Goal: Information Seeking & Learning: Learn about a topic

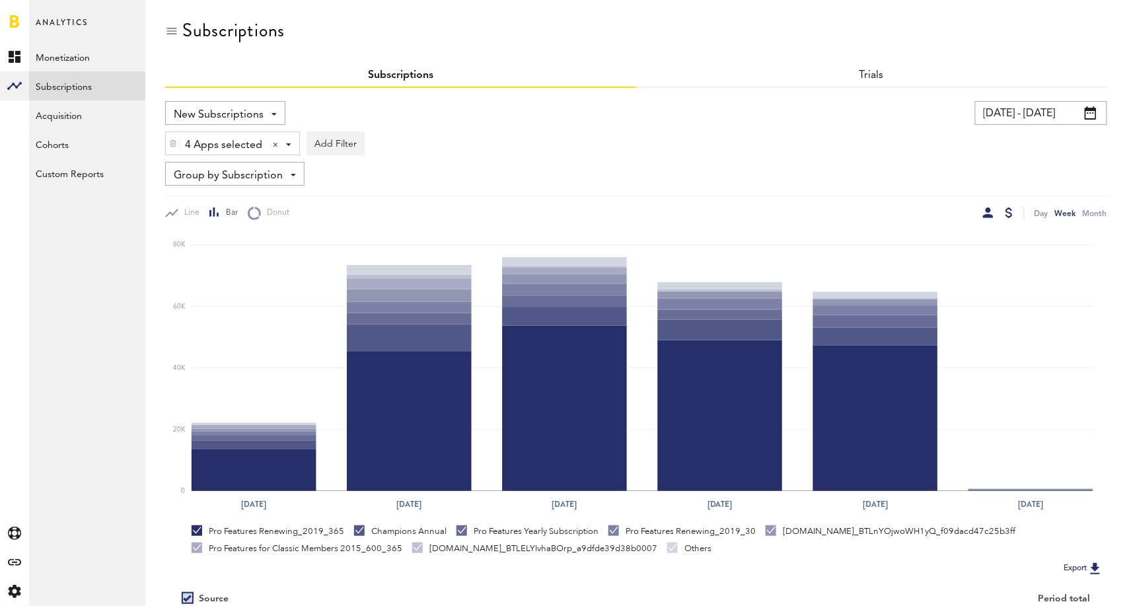
click at [985, 211] on div at bounding box center [988, 212] width 11 height 11
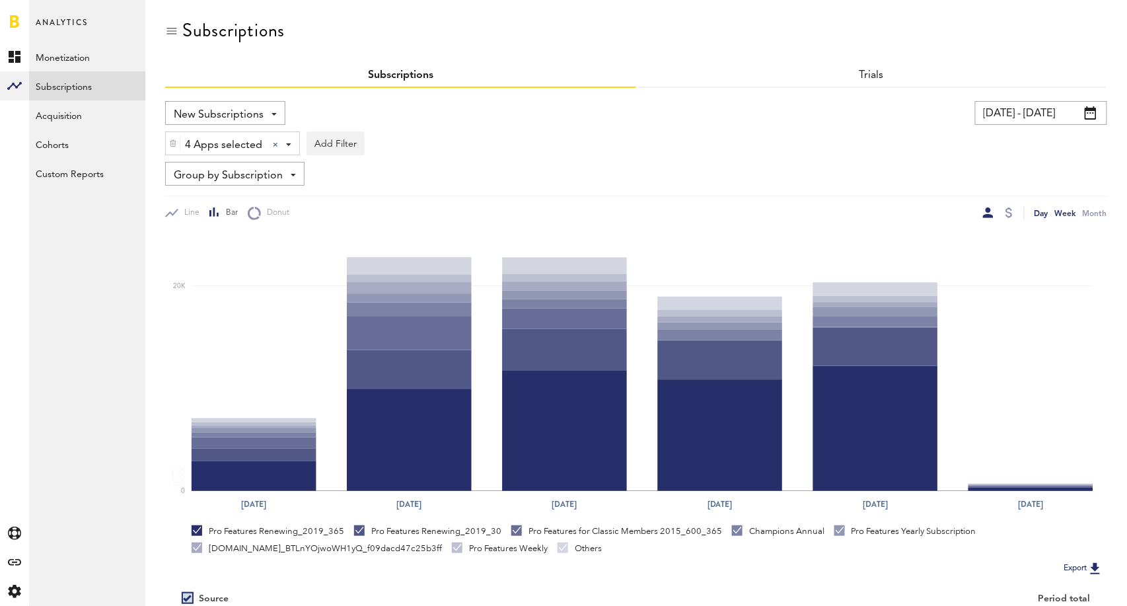
click at [1038, 213] on div "Day" at bounding box center [1042, 213] width 14 height 14
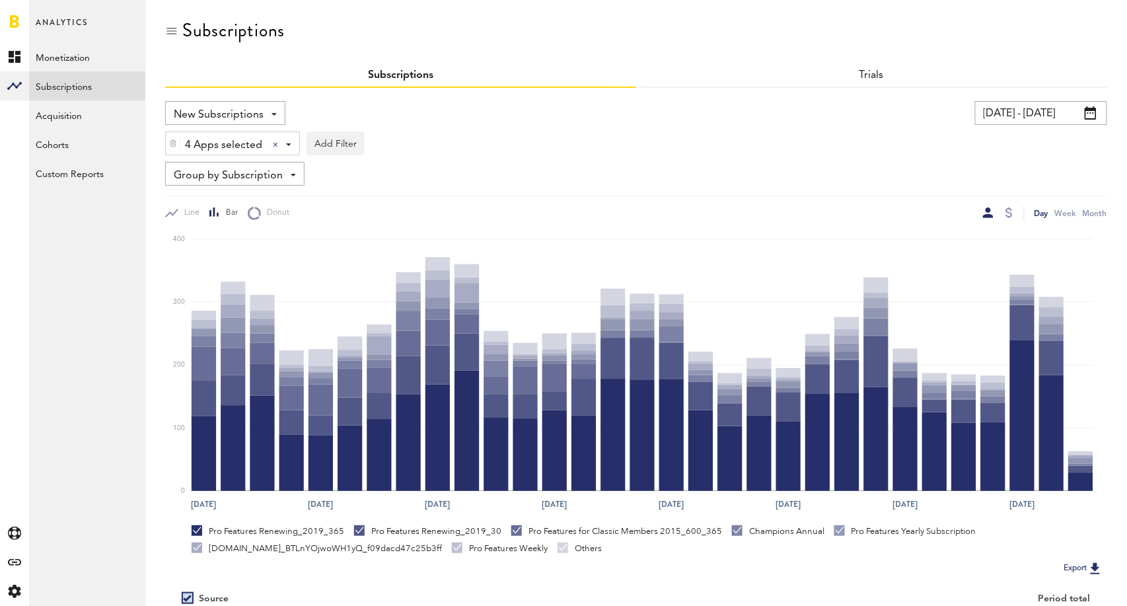
click at [1029, 116] on input "[DATE] - [DATE]" at bounding box center [1041, 113] width 132 height 24
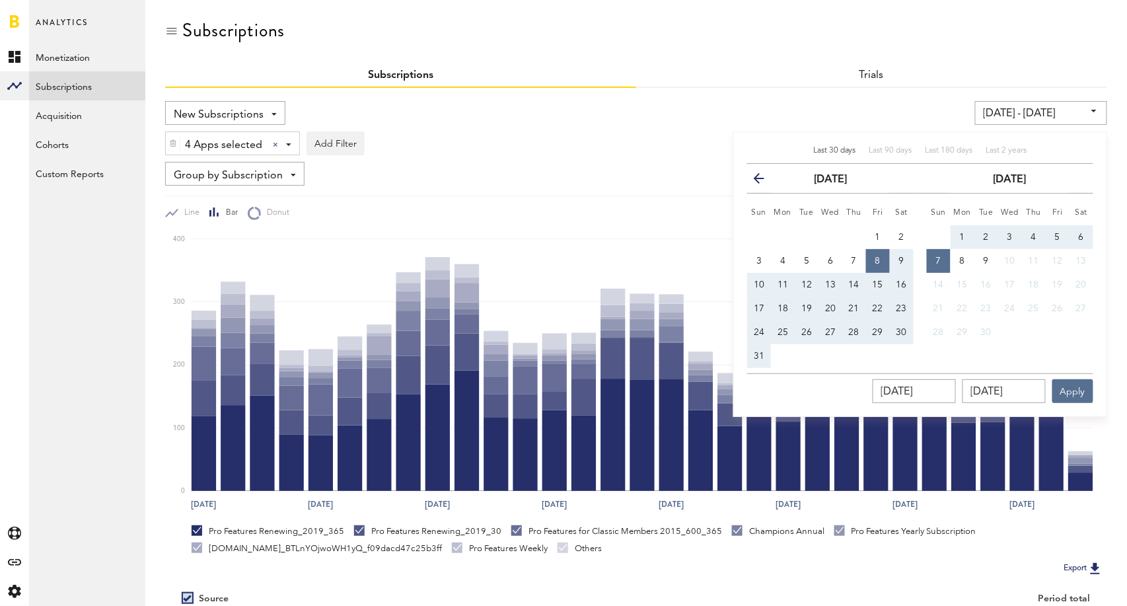
click at [840, 153] on span "Last 30 days" at bounding box center [834, 151] width 43 height 8
type input "[DATE] - [DATE]"
type input "[DATE]"
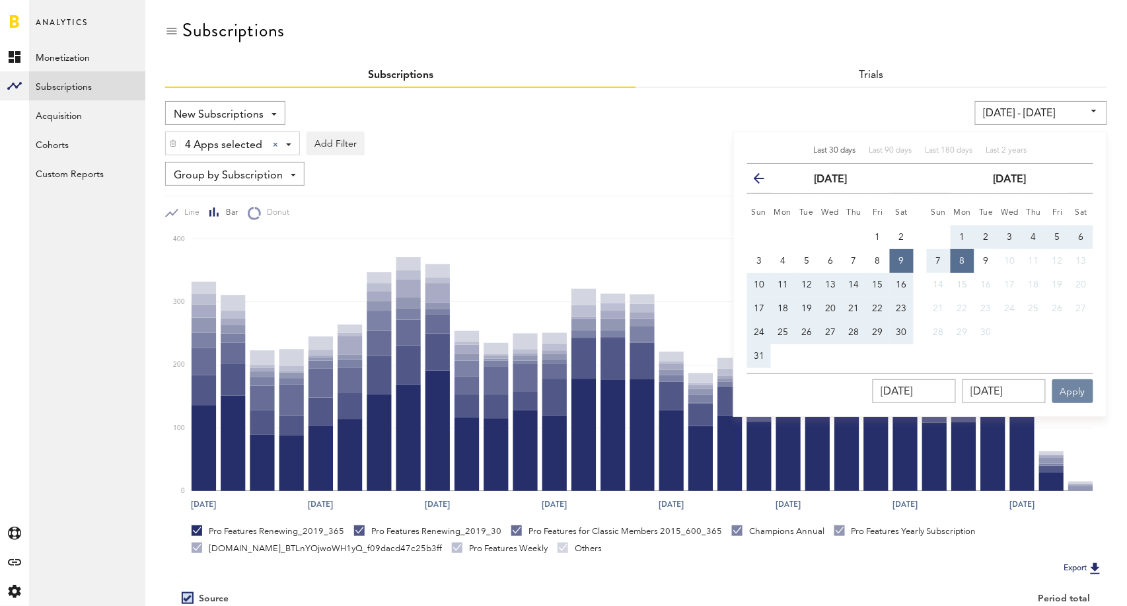
click at [1083, 392] on button "Apply" at bounding box center [1072, 391] width 41 height 24
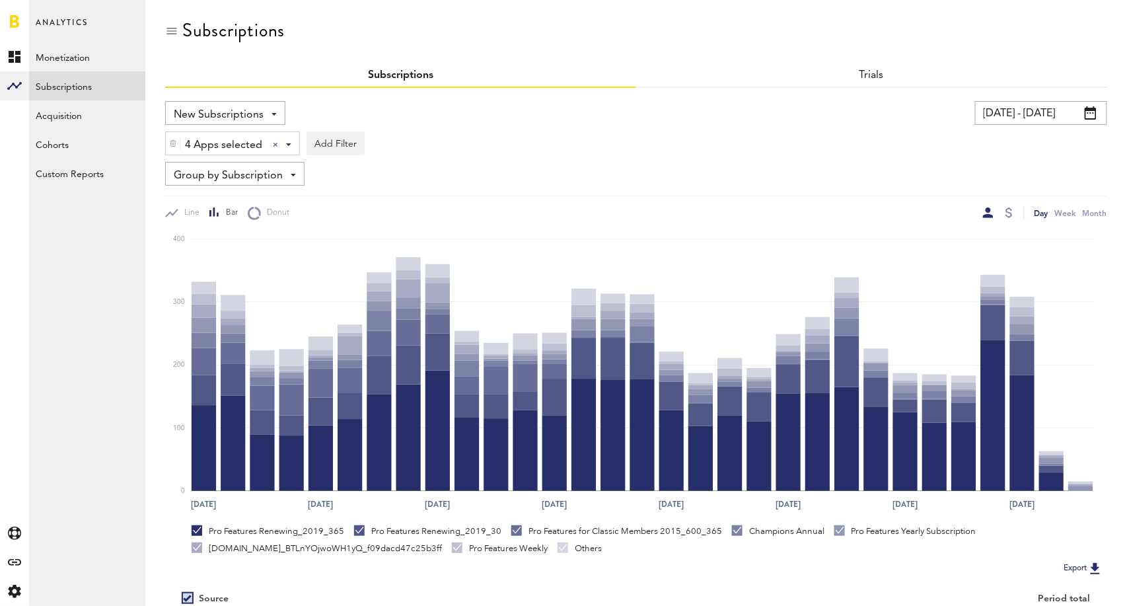
click at [275, 172] on span "Group by Subscription" at bounding box center [228, 176] width 109 height 22
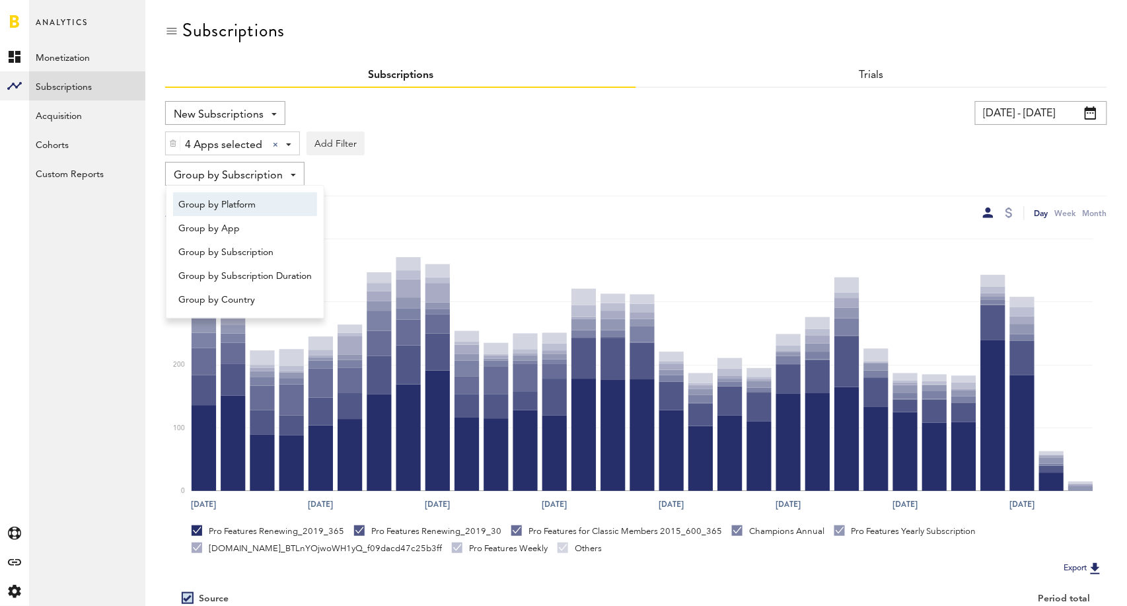
click at [249, 203] on span "Group by Platform" at bounding box center [244, 205] width 133 height 22
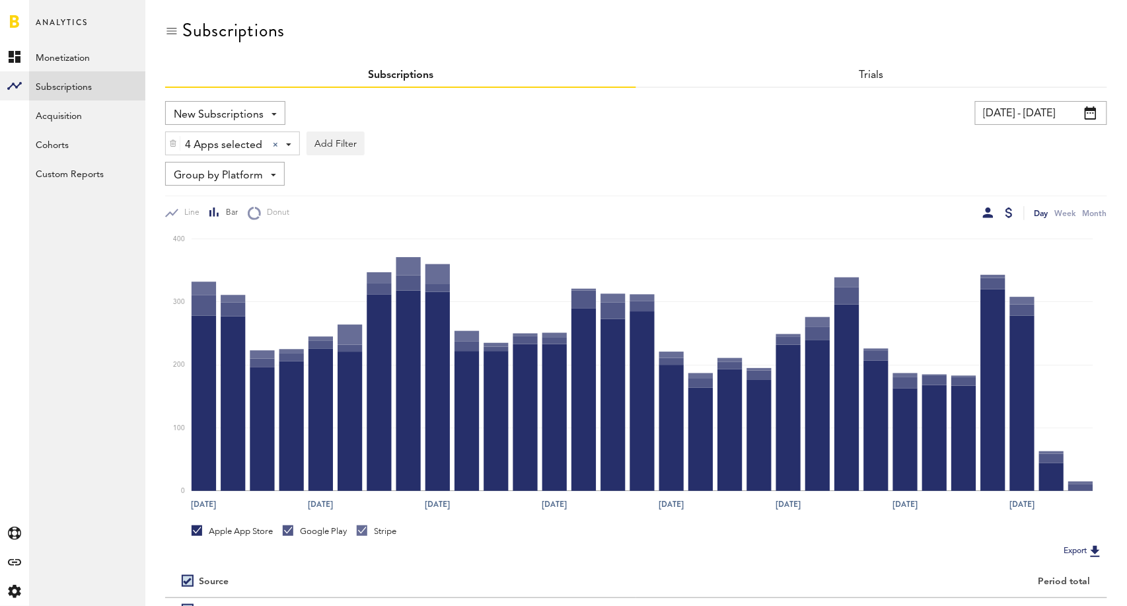
click at [1008, 214] on div at bounding box center [1009, 212] width 7 height 11
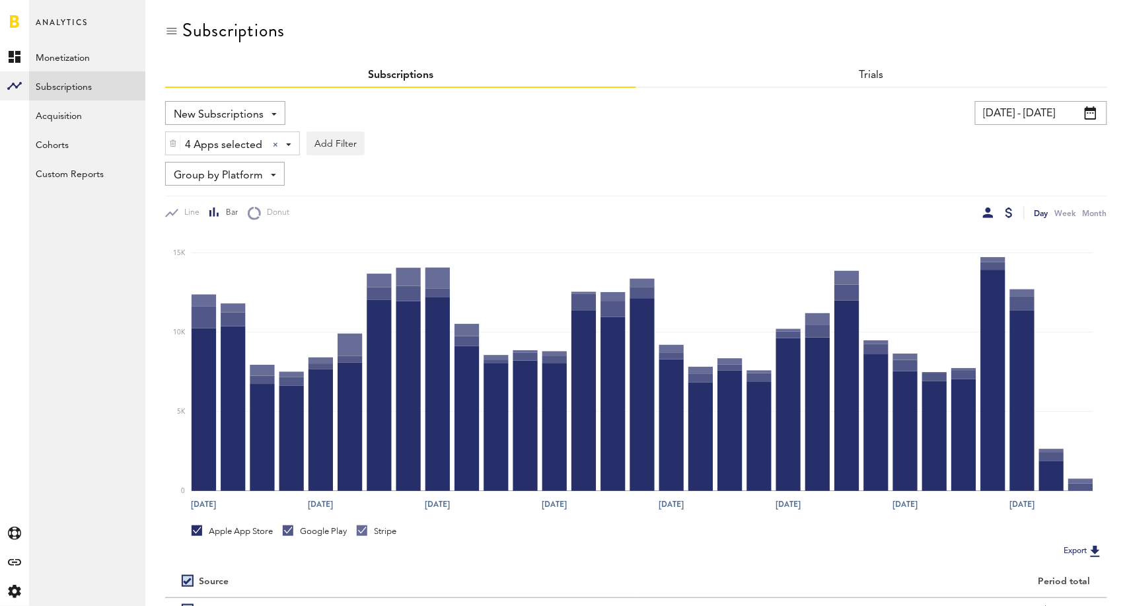
click at [992, 213] on div at bounding box center [988, 212] width 11 height 11
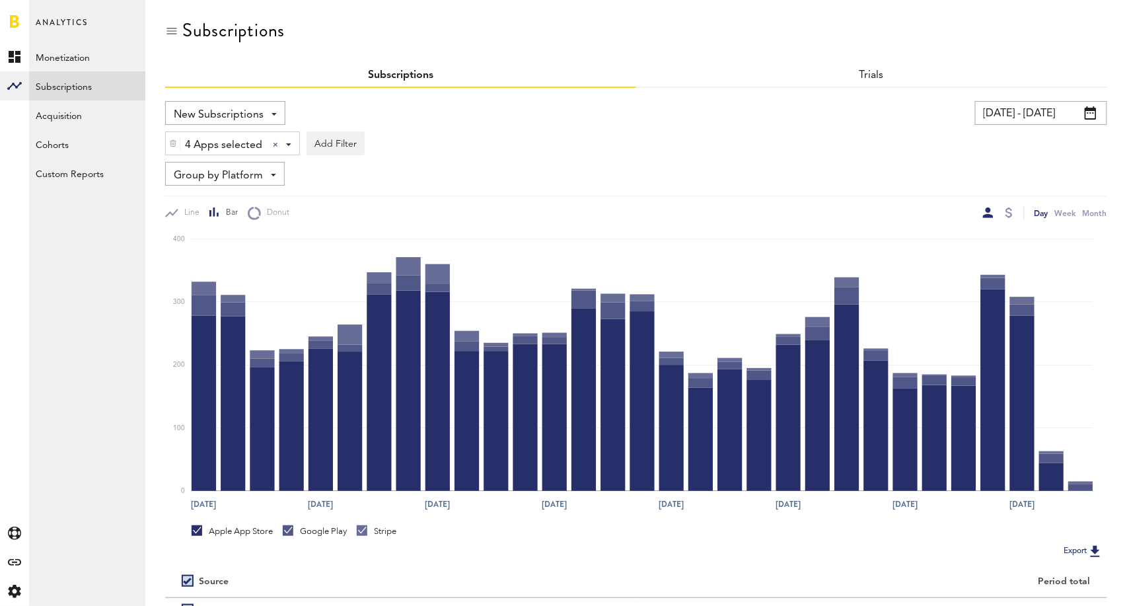
click at [232, 181] on span "Group by Platform" at bounding box center [218, 176] width 89 height 22
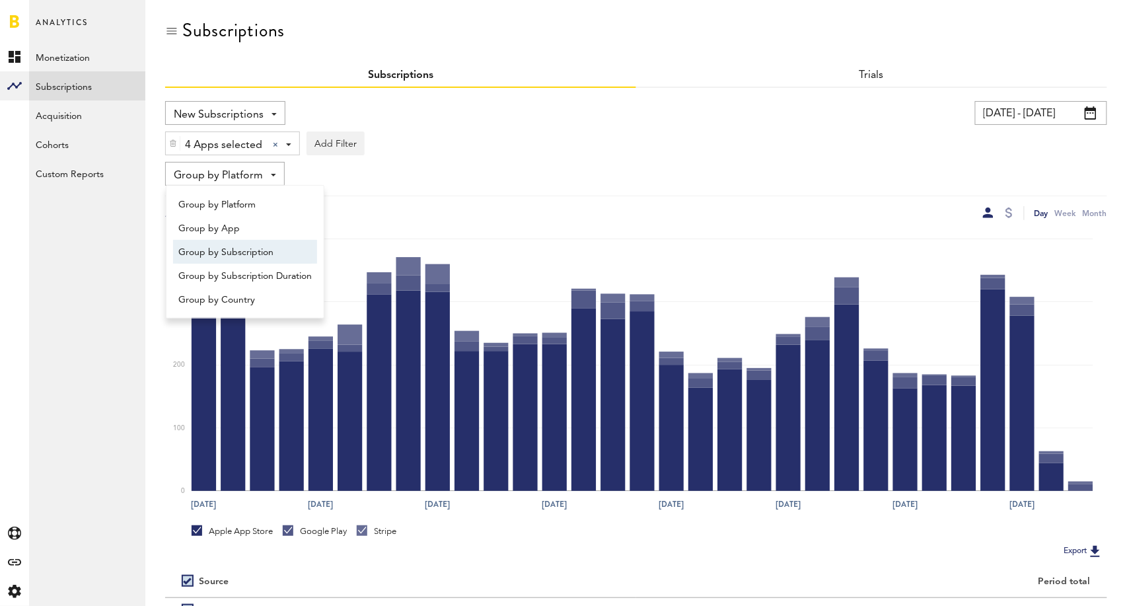
click at [238, 248] on span "Group by Subscription" at bounding box center [244, 252] width 133 height 22
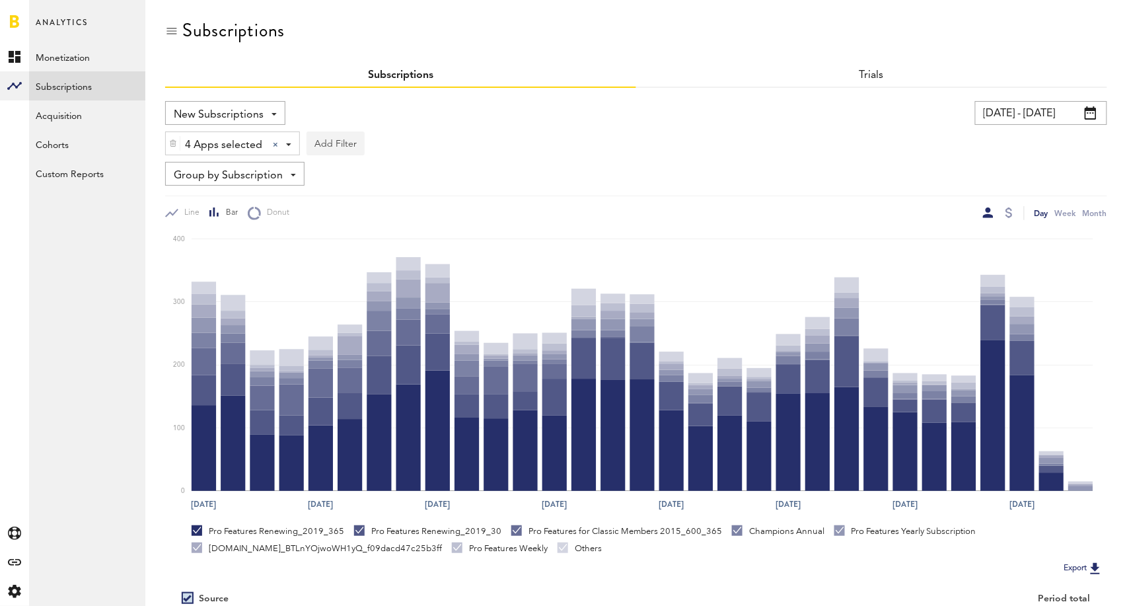
click at [356, 146] on button "Add Filter" at bounding box center [336, 143] width 58 height 24
click at [385, 248] on li "Subscription durations" at bounding box center [367, 249] width 107 height 24
click at [447, 143] on div "Subscription durations - 1 week 1 month 1 year" at bounding box center [389, 144] width 165 height 24
click at [385, 215] on span "1 year" at bounding box center [370, 223] width 101 height 22
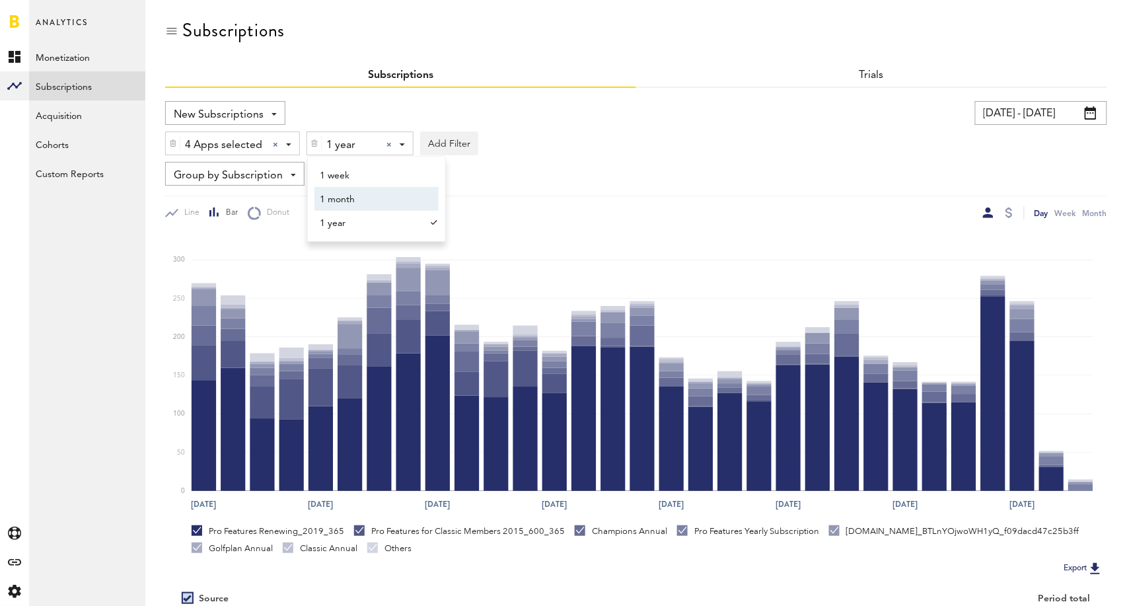
click at [701, 171] on div "Group by Subscription Group by Platform Group by App Group by Subscription Grou…" at bounding box center [636, 174] width 942 height 24
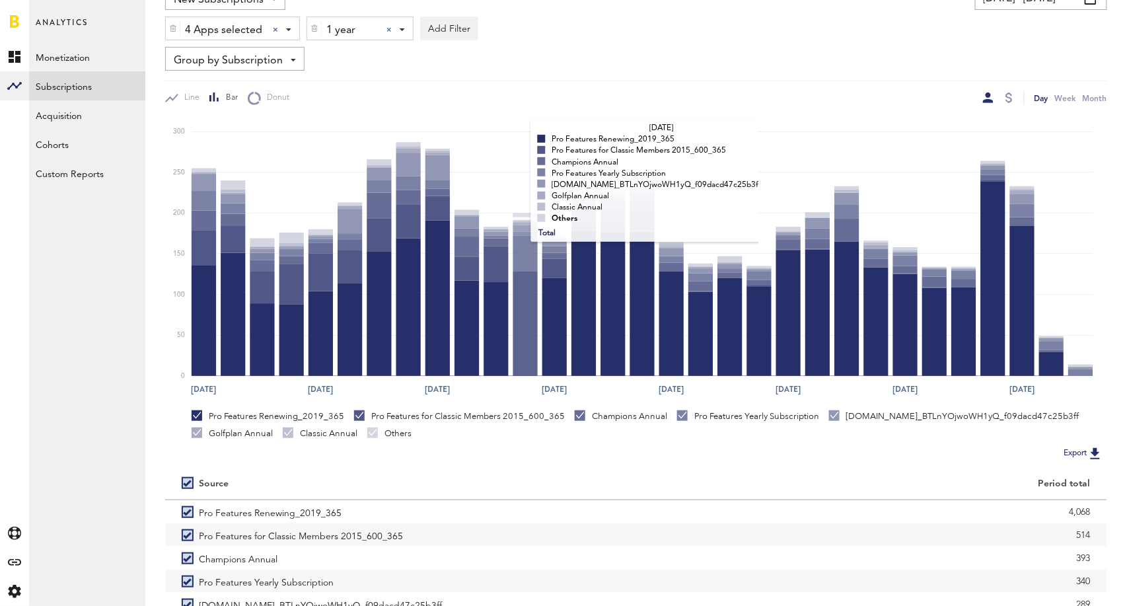
scroll to position [197, 0]
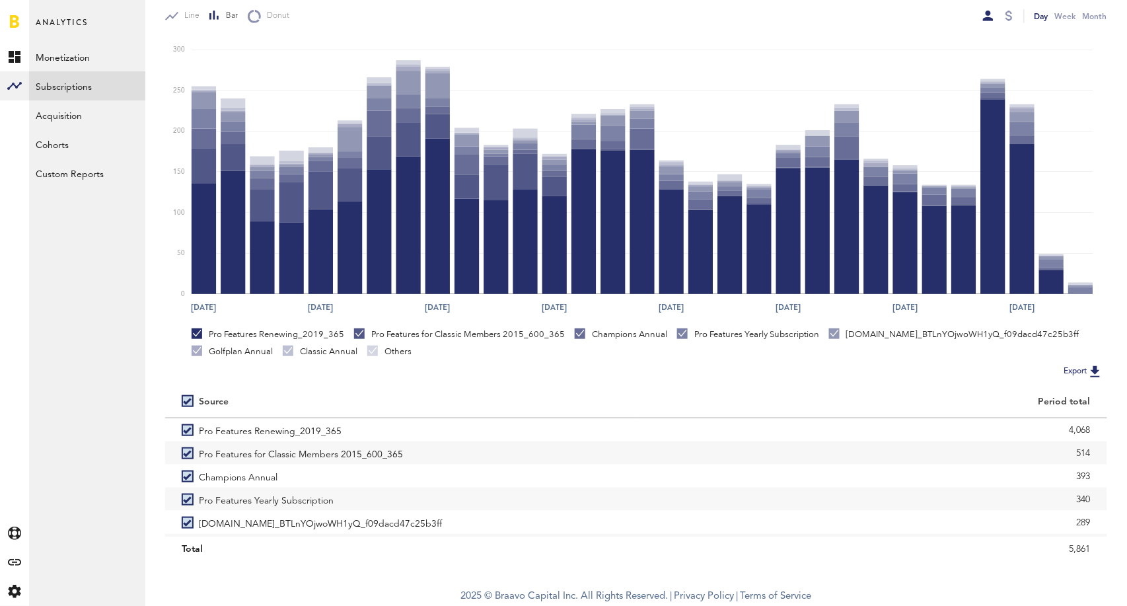
click at [188, 401] on label at bounding box center [190, 401] width 17 height 0
checkbox input "false"
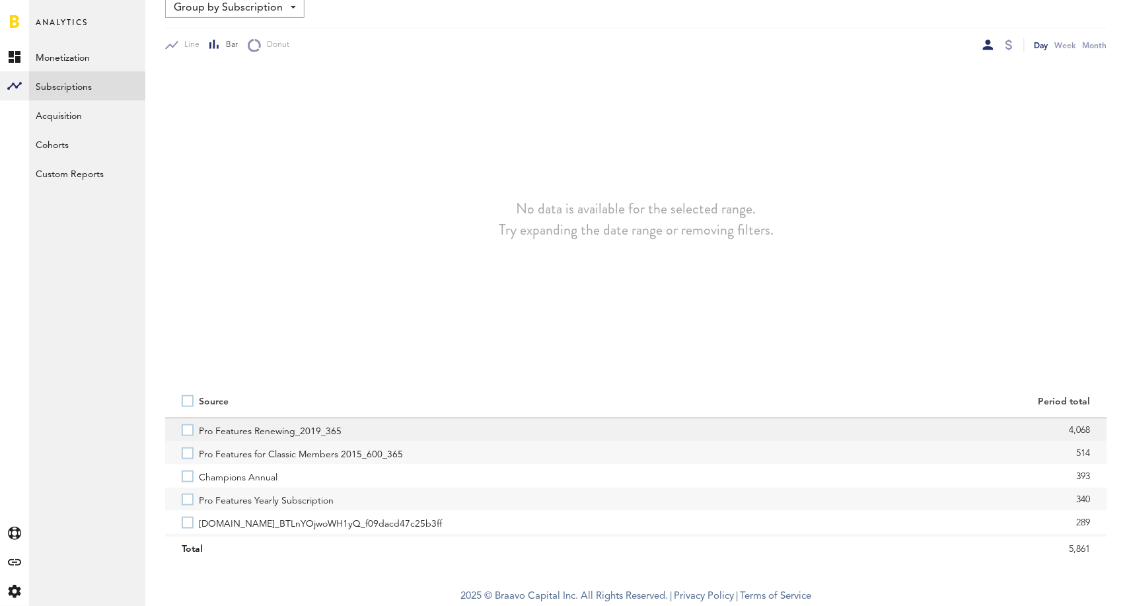
click at [185, 435] on label "Pro Features Renewing_2019_365" at bounding box center [401, 429] width 438 height 23
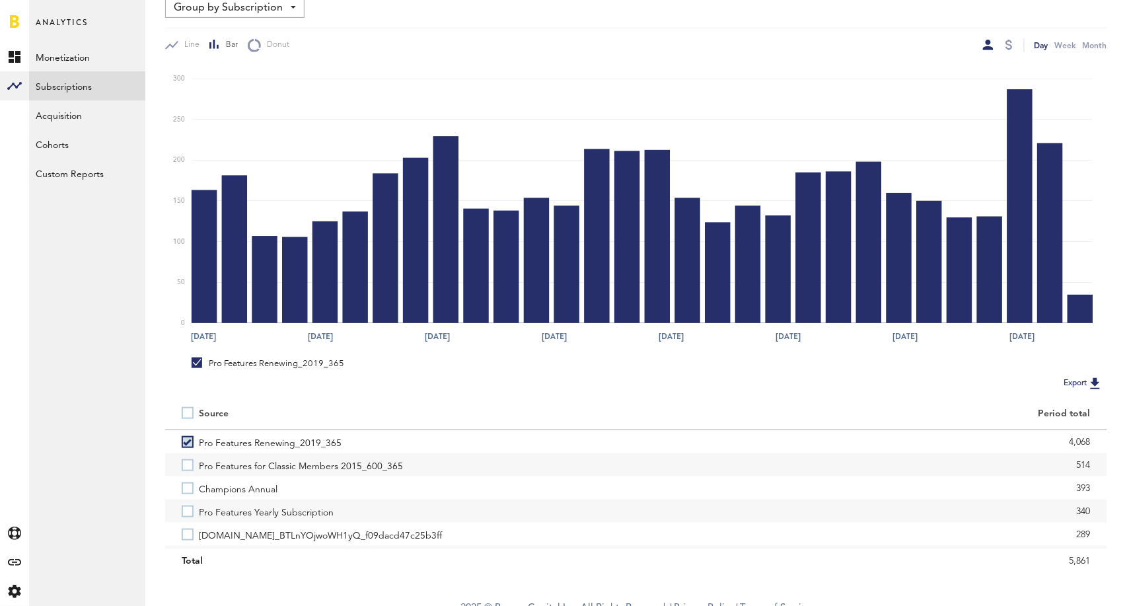
scroll to position [155, 0]
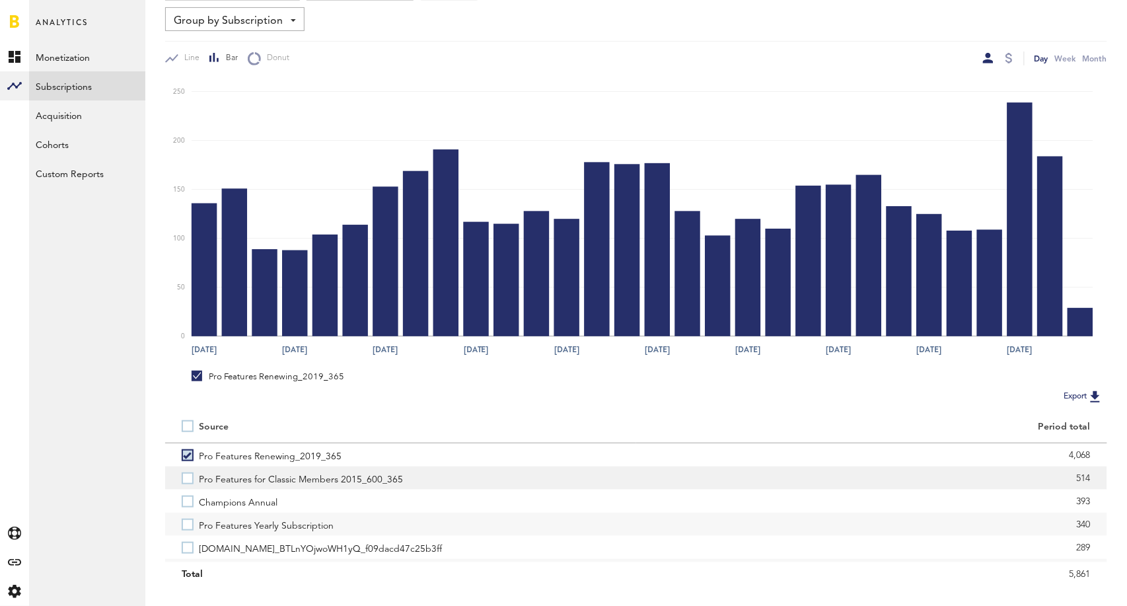
click at [186, 480] on label "Pro Features for Classic Members 2015_600_365" at bounding box center [401, 477] width 438 height 23
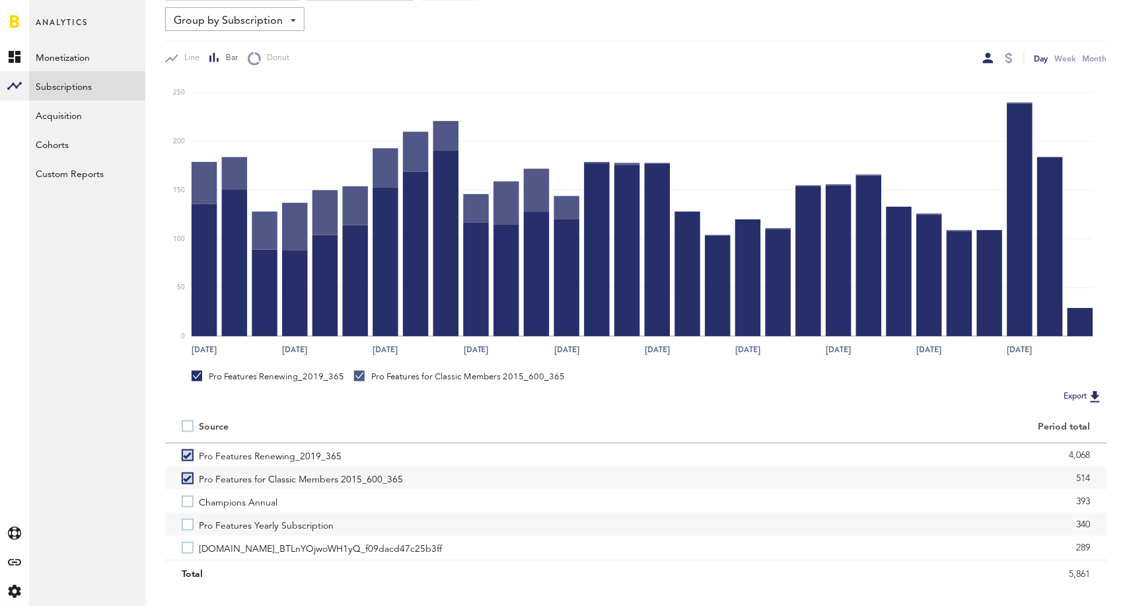
click at [186, 480] on label "Pro Features for Classic Members 2015_600_365" at bounding box center [401, 477] width 438 height 23
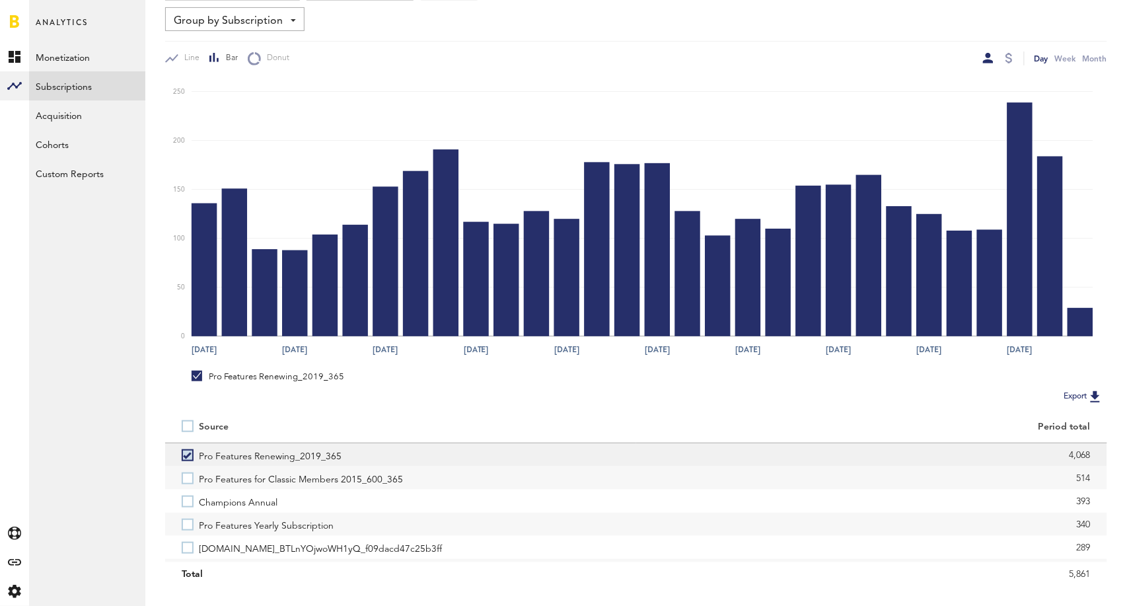
click at [187, 450] on label "Pro Features Renewing_2019_365" at bounding box center [401, 454] width 438 height 23
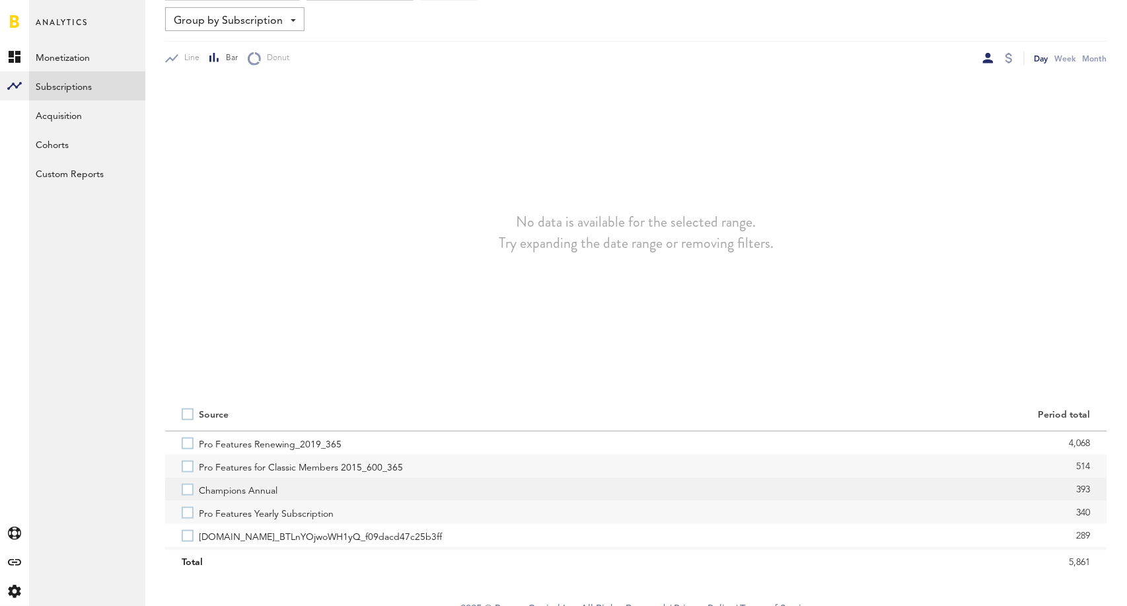
click at [189, 492] on label "Champions Annual" at bounding box center [401, 489] width 438 height 23
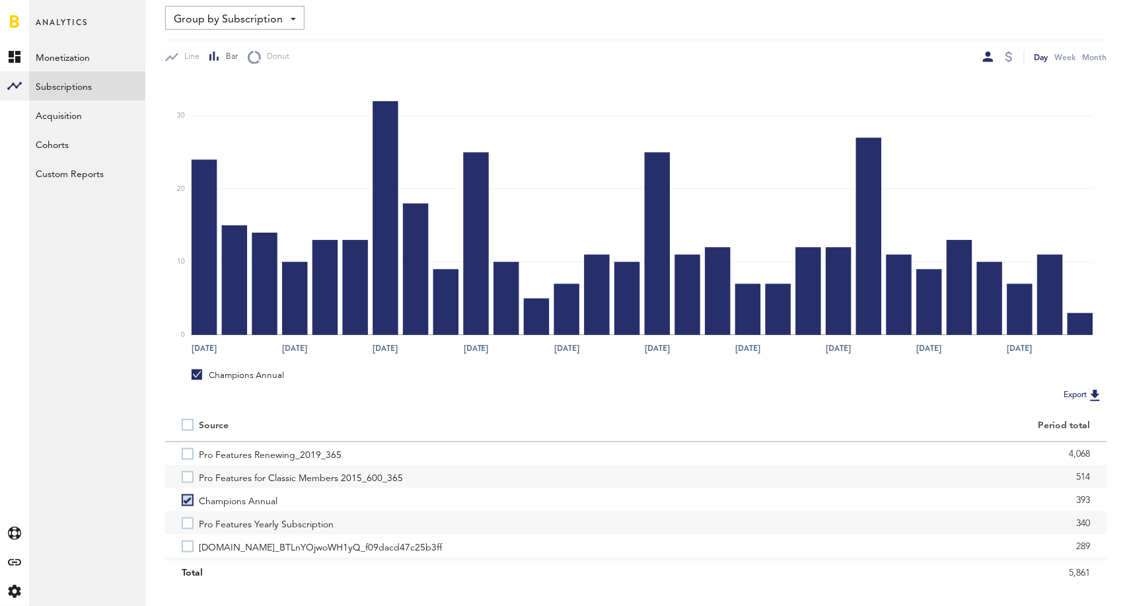
scroll to position [180, 0]
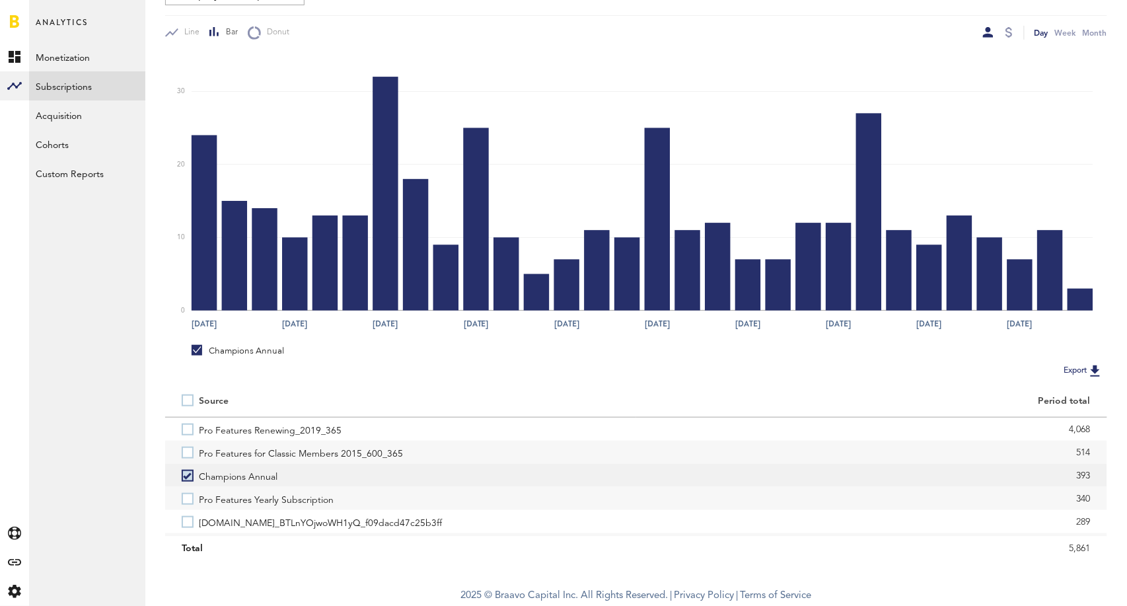
click at [188, 480] on label "Champions Annual" at bounding box center [401, 475] width 438 height 23
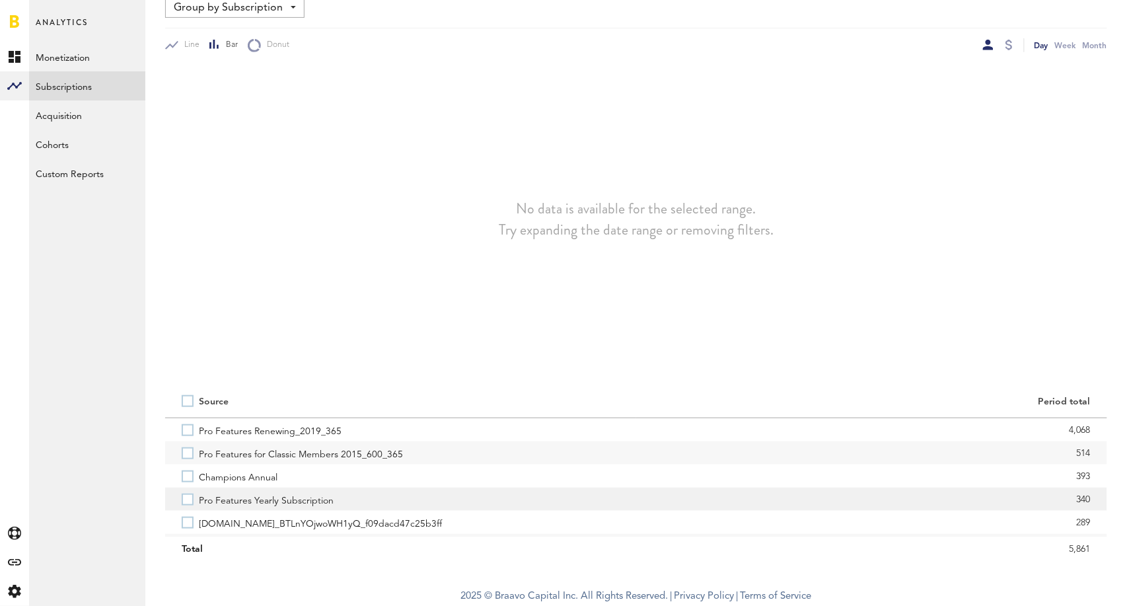
click at [188, 502] on label "Pro Features Yearly Subscription" at bounding box center [401, 499] width 438 height 23
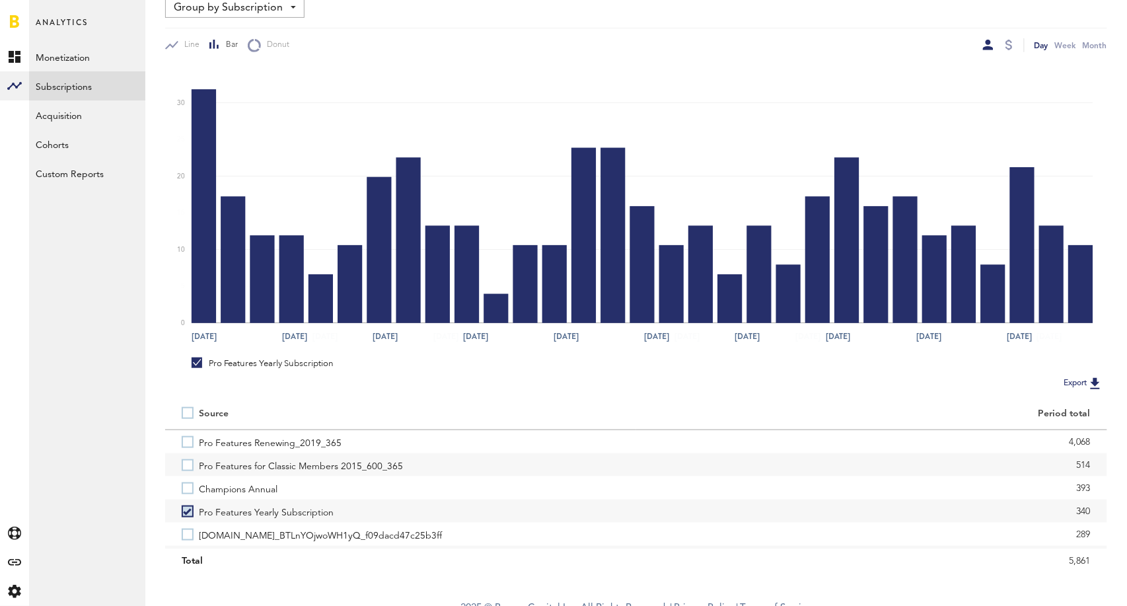
scroll to position [155, 0]
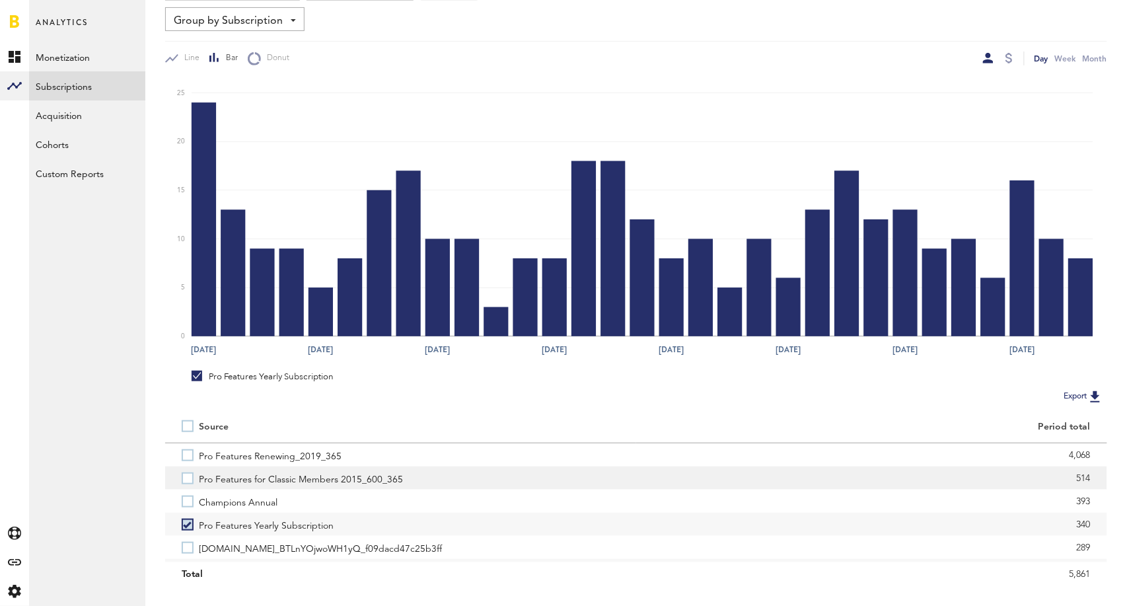
click at [188, 469] on label "Pro Features for Classic Members 2015_600_365" at bounding box center [401, 477] width 438 height 23
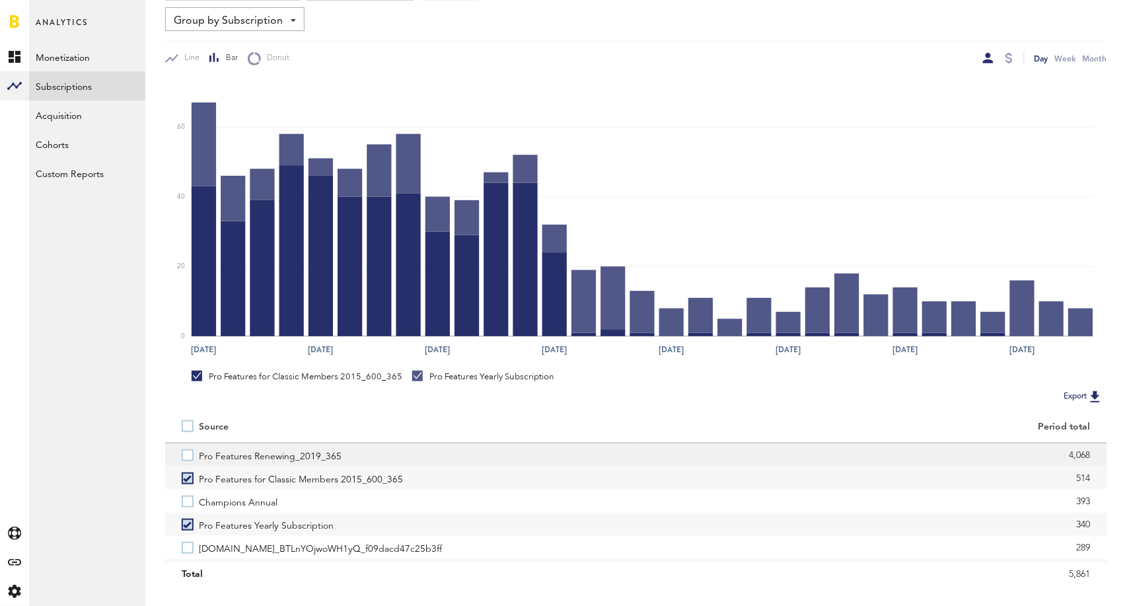
click at [190, 458] on label "Pro Features Renewing_2019_365" at bounding box center [401, 454] width 438 height 23
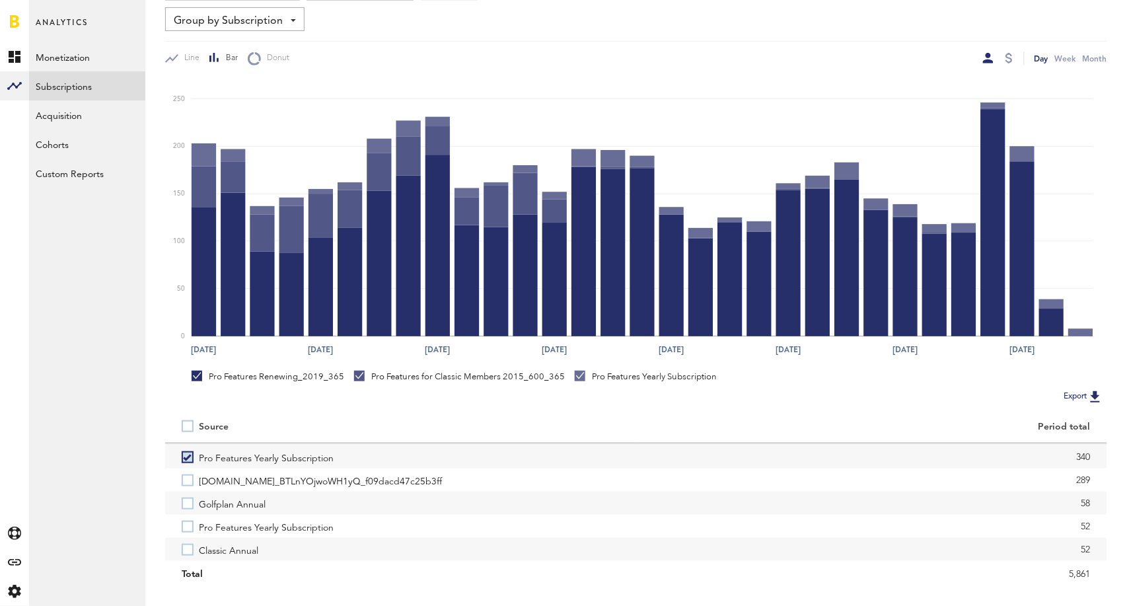
scroll to position [75, 0]
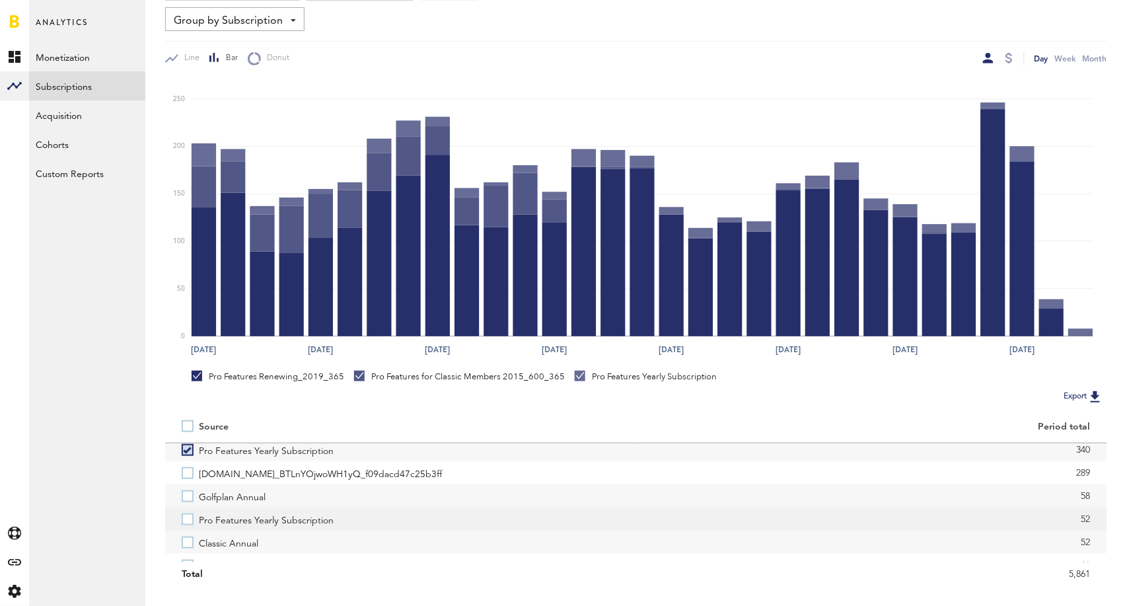
click at [187, 521] on label "Pro Features Yearly Subscription" at bounding box center [401, 518] width 438 height 23
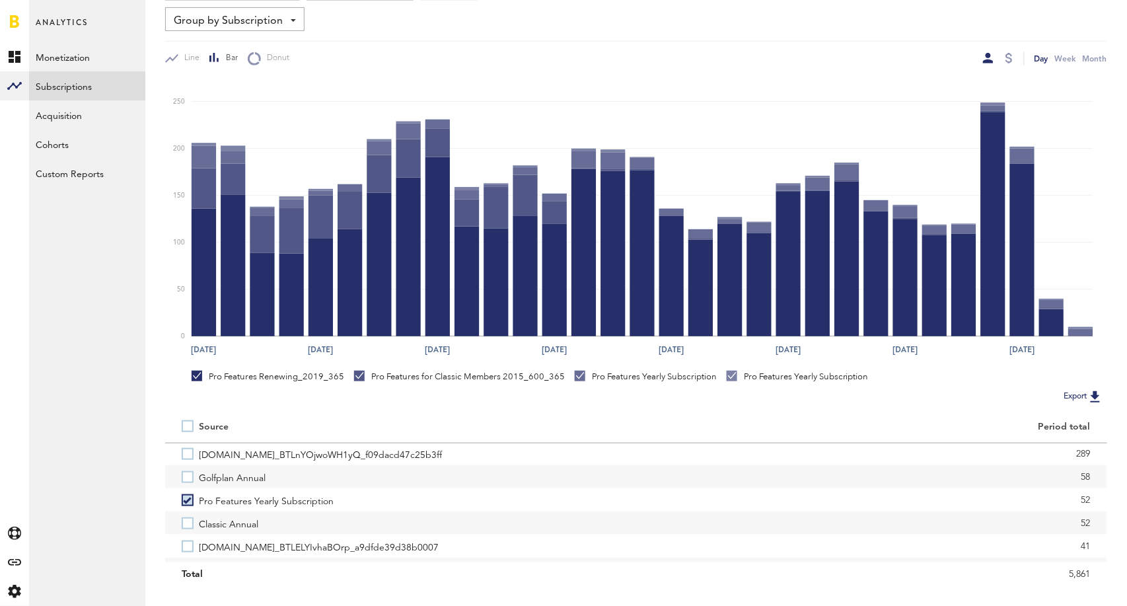
click at [187, 521] on label "Classic Annual" at bounding box center [401, 522] width 438 height 23
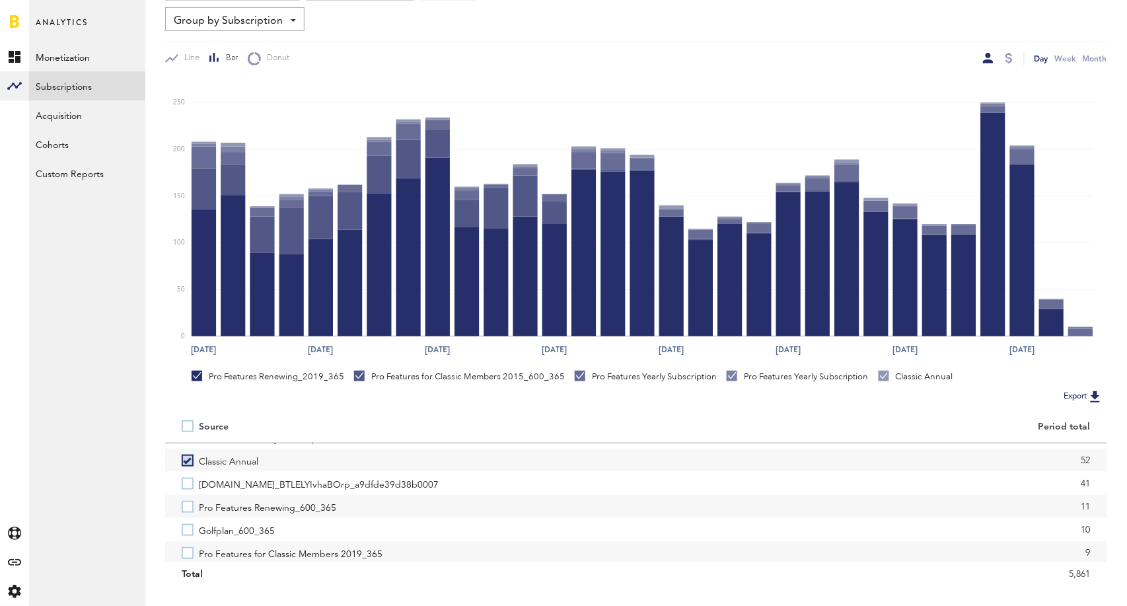
scroll to position [159, 0]
click at [191, 501] on label "Pro Features Renewing_600_365" at bounding box center [401, 504] width 438 height 23
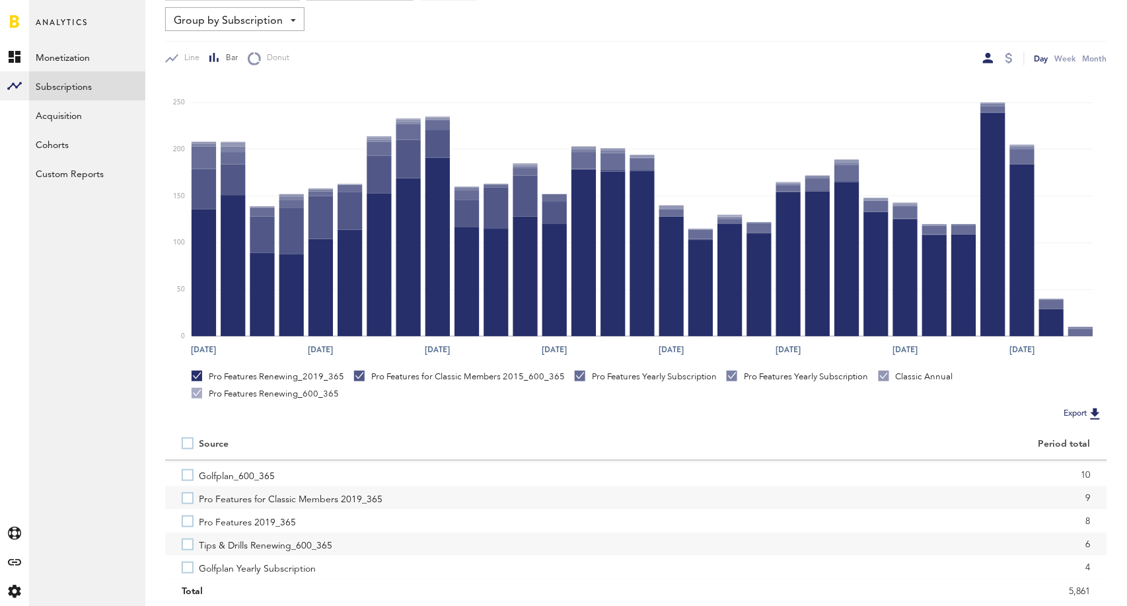
click at [191, 501] on label "Pro Features for Classic Members 2019_365" at bounding box center [401, 497] width 438 height 23
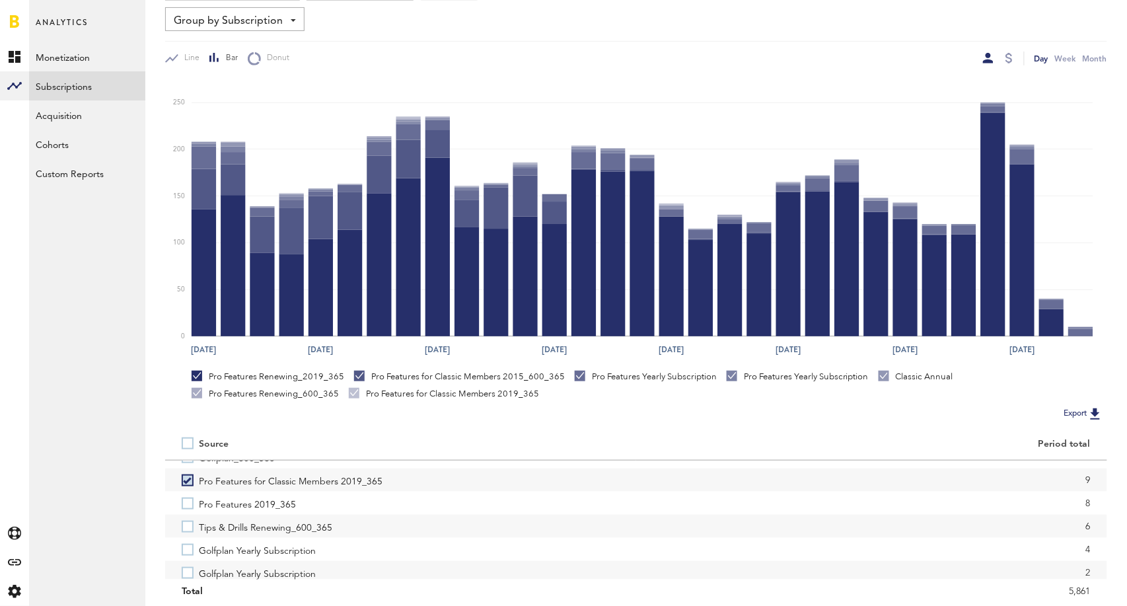
click at [191, 501] on label "Pro Features 2019_365" at bounding box center [401, 503] width 438 height 23
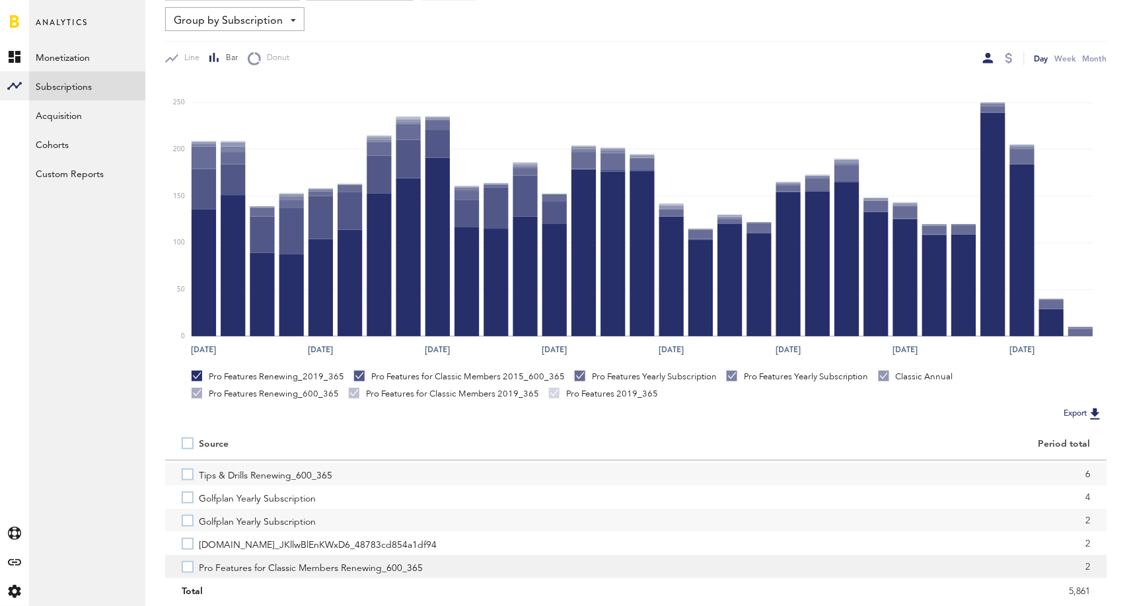
click at [188, 561] on label "Pro Features for Classic Members Renewing_600_365" at bounding box center [401, 566] width 438 height 23
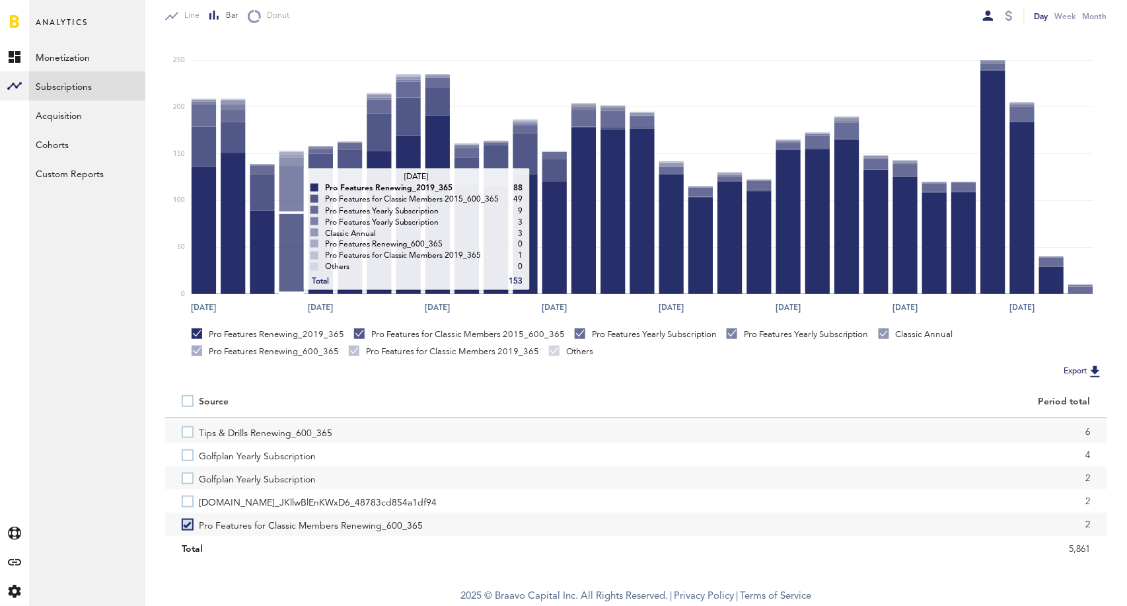
scroll to position [0, 0]
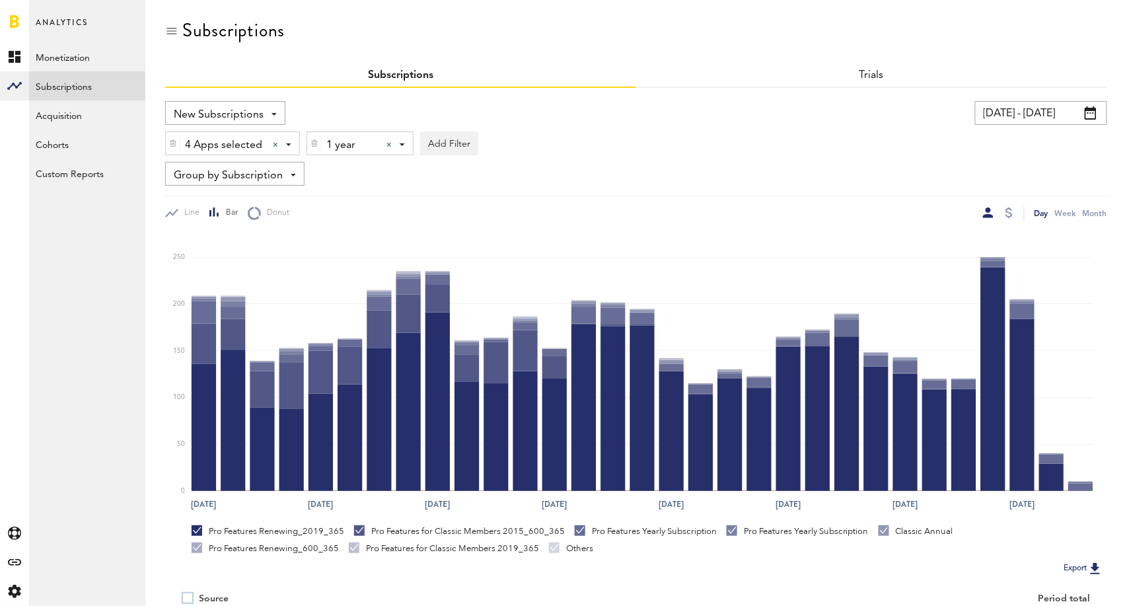
click at [390, 143] on div at bounding box center [388, 144] width 5 height 5
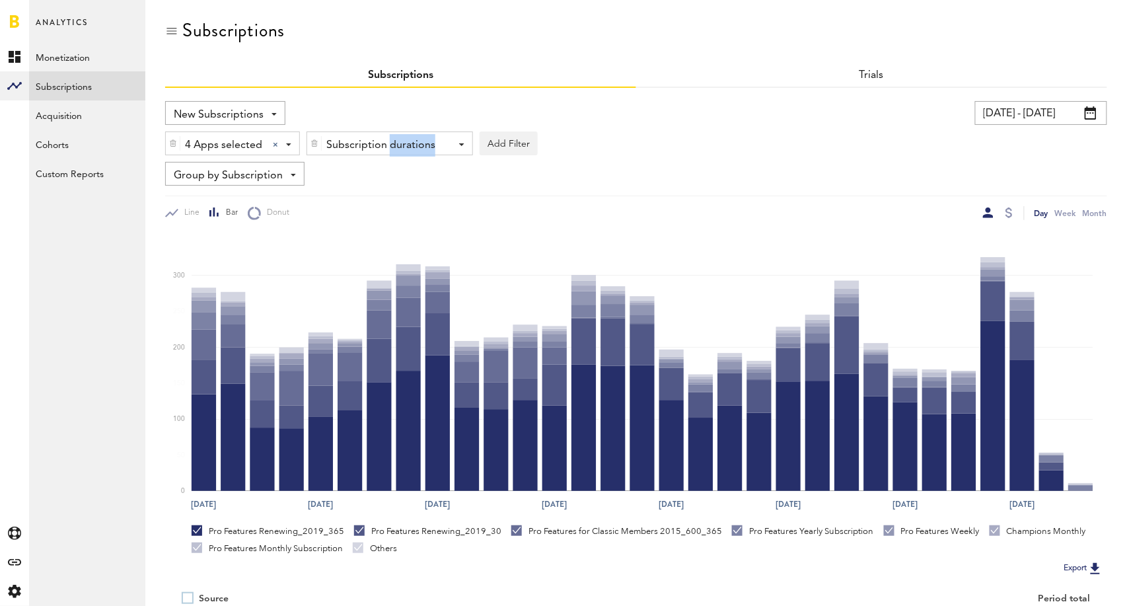
click at [390, 143] on div "Subscription durations" at bounding box center [384, 145] width 117 height 22
click at [381, 204] on span "1 month" at bounding box center [370, 199] width 101 height 22
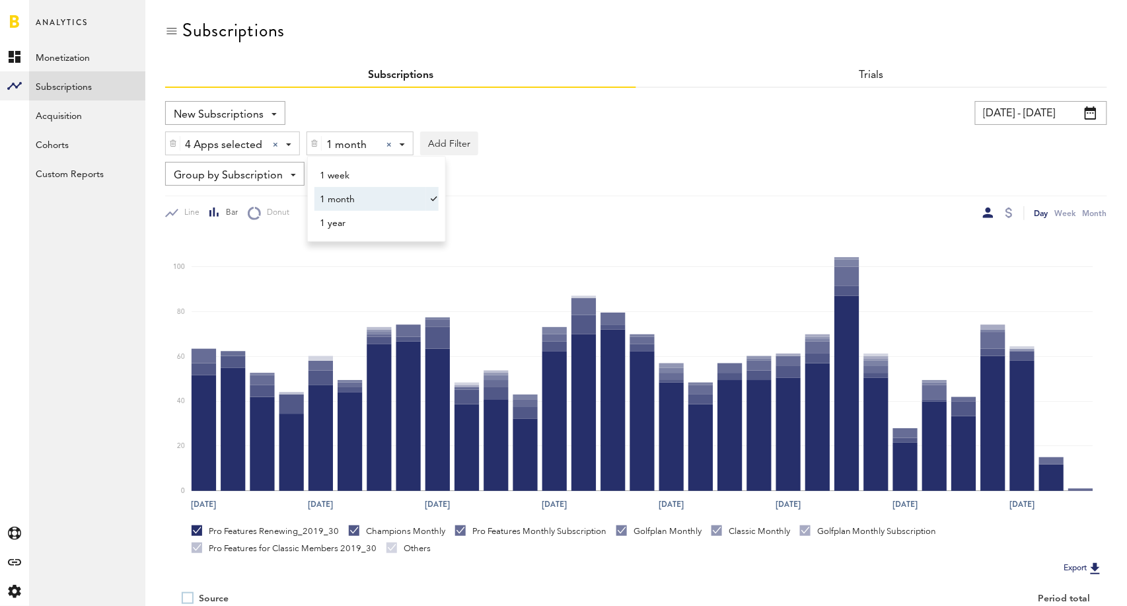
click at [581, 223] on icon "[DATE] Aug [DATE] Aug [DATE] Aug [DATE] [DATE] 6 0 20 40 60 80 100 200 300" at bounding box center [636, 368] width 943 height 297
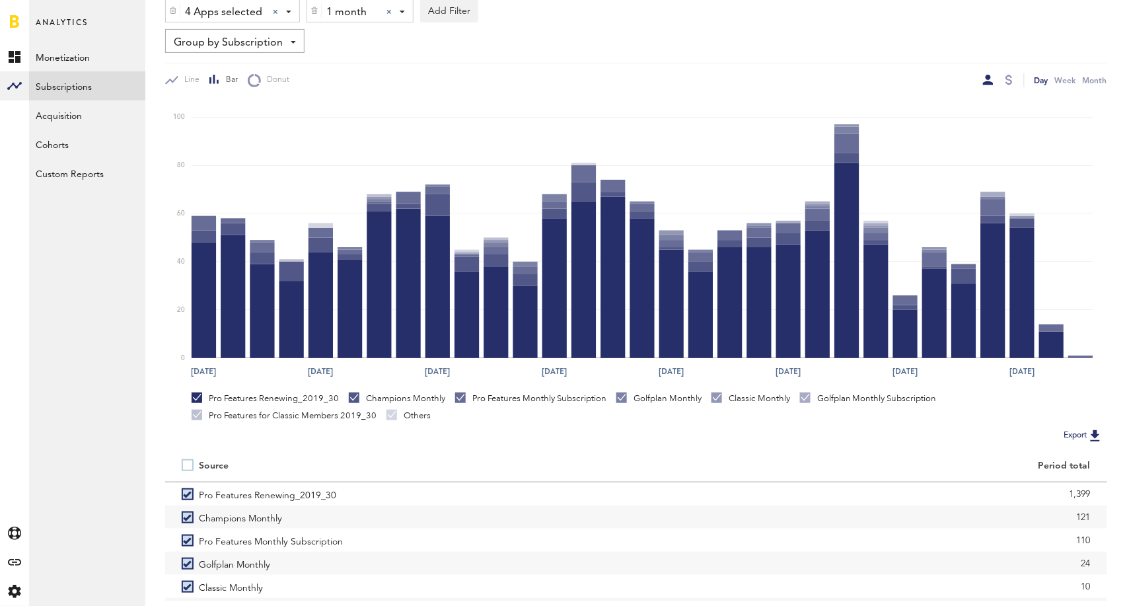
scroll to position [197, 0]
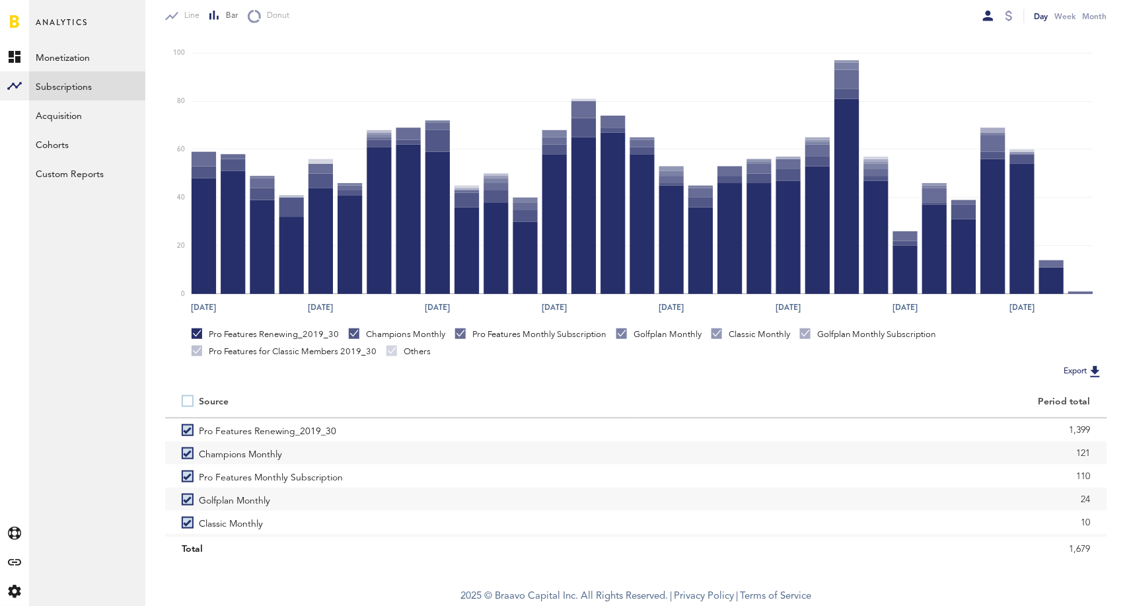
click at [192, 401] on label at bounding box center [190, 401] width 17 height 0
checkbox input "false"
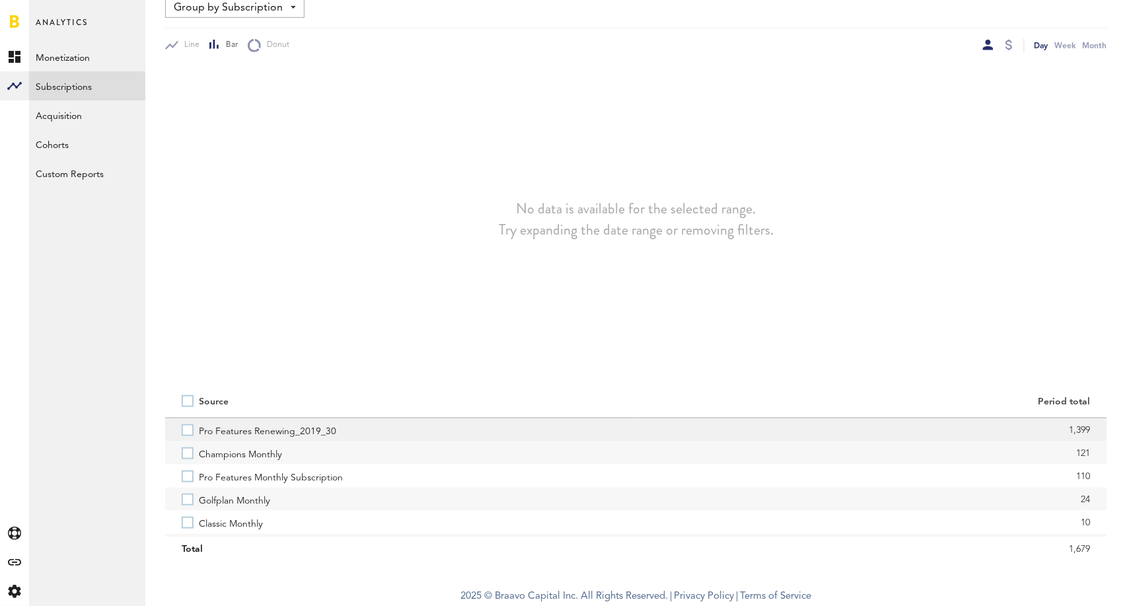
click at [184, 434] on label "Pro Features Renewing_2019_30" at bounding box center [401, 429] width 438 height 23
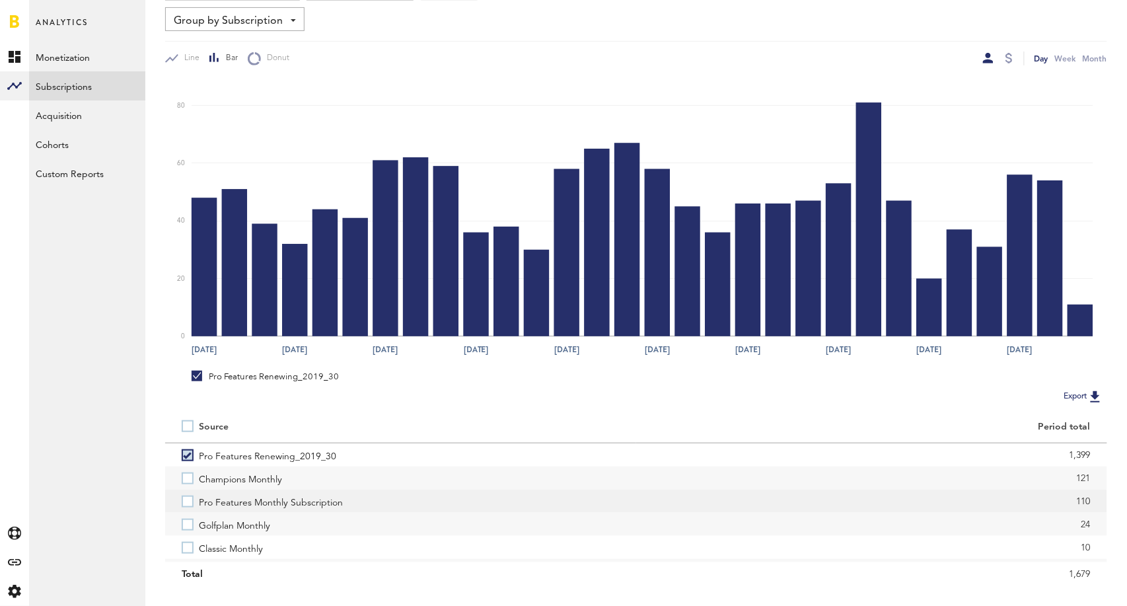
click at [188, 499] on label "Pro Features Monthly Subscription" at bounding box center [401, 501] width 438 height 23
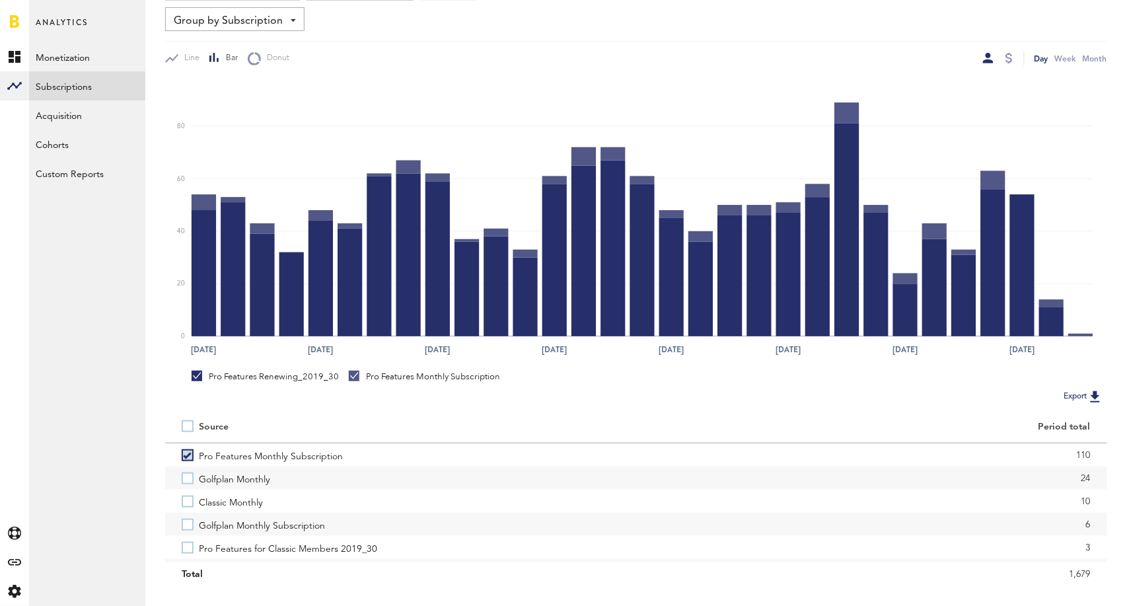
click at [188, 499] on label "Classic Monthly" at bounding box center [401, 501] width 438 height 23
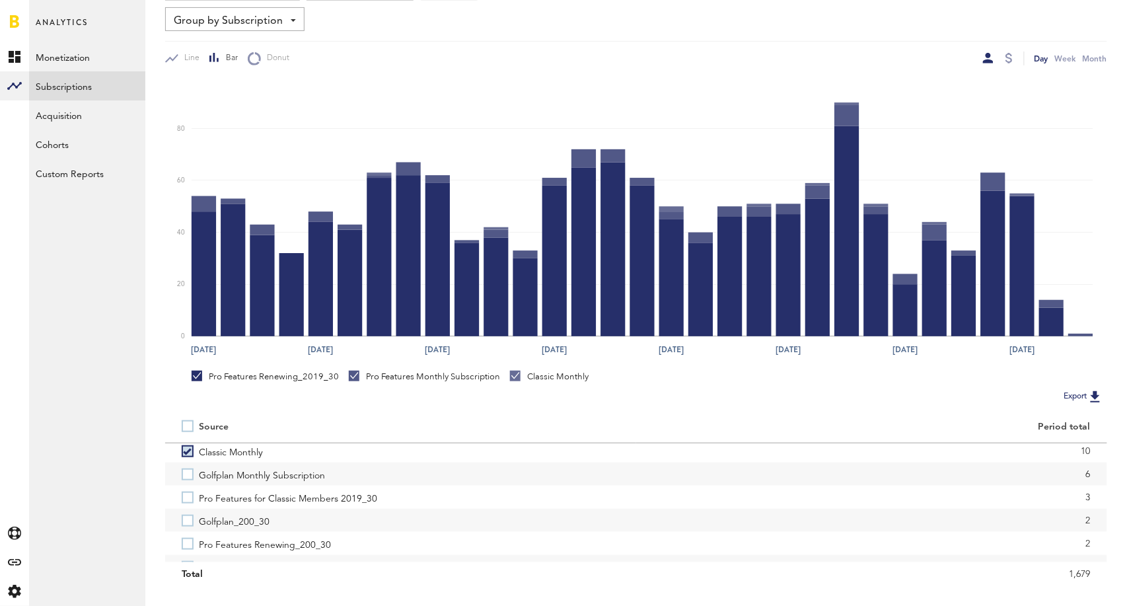
click at [188, 499] on label "Pro Features for Classic Members 2019_30" at bounding box center [401, 497] width 438 height 23
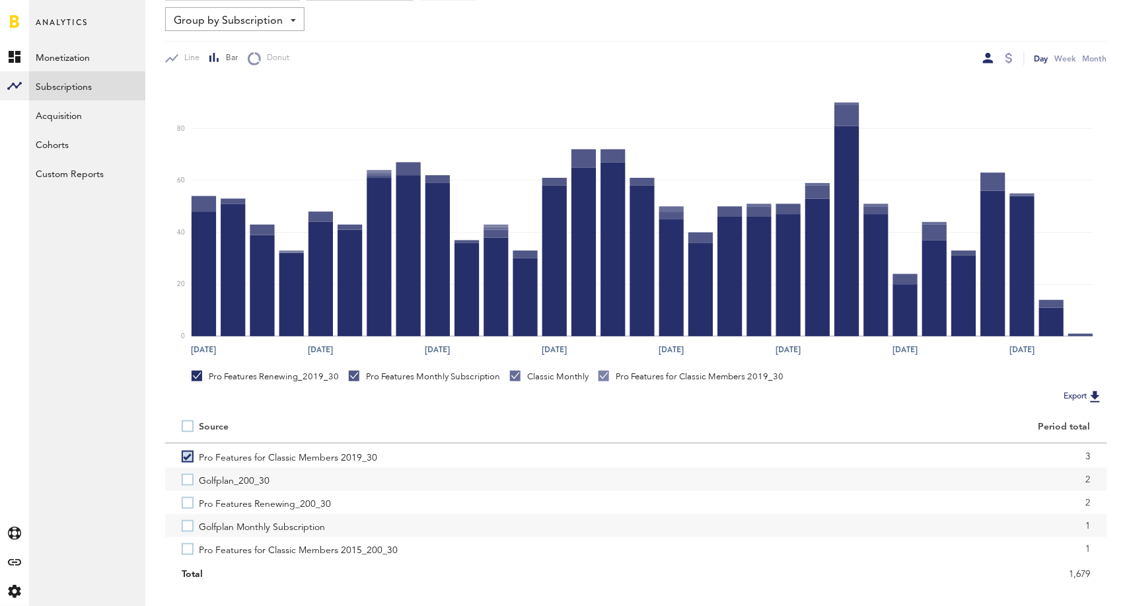
click at [188, 499] on label "Pro Features Renewing_200_30" at bounding box center [401, 502] width 438 height 23
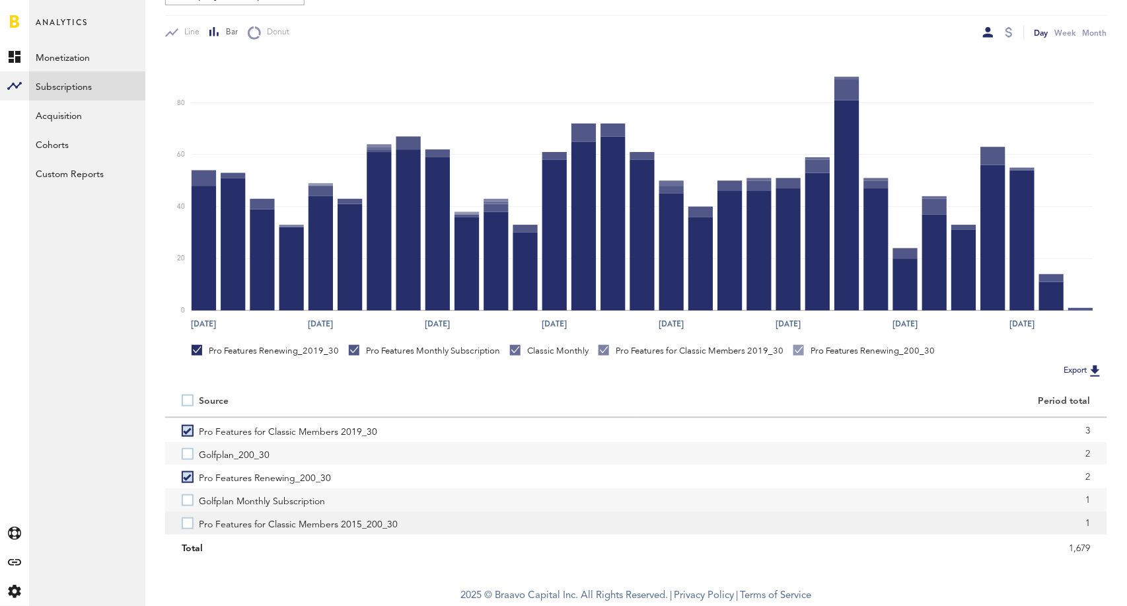
click at [188, 518] on label "Pro Features for Classic Members 2015_200_30" at bounding box center [401, 522] width 438 height 23
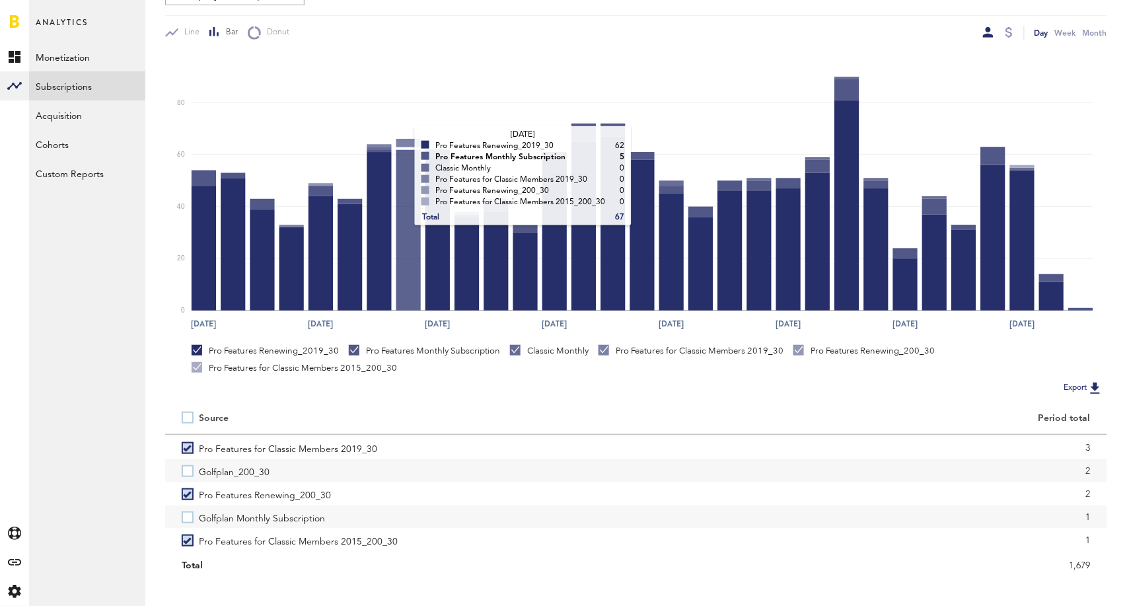
scroll to position [0, 0]
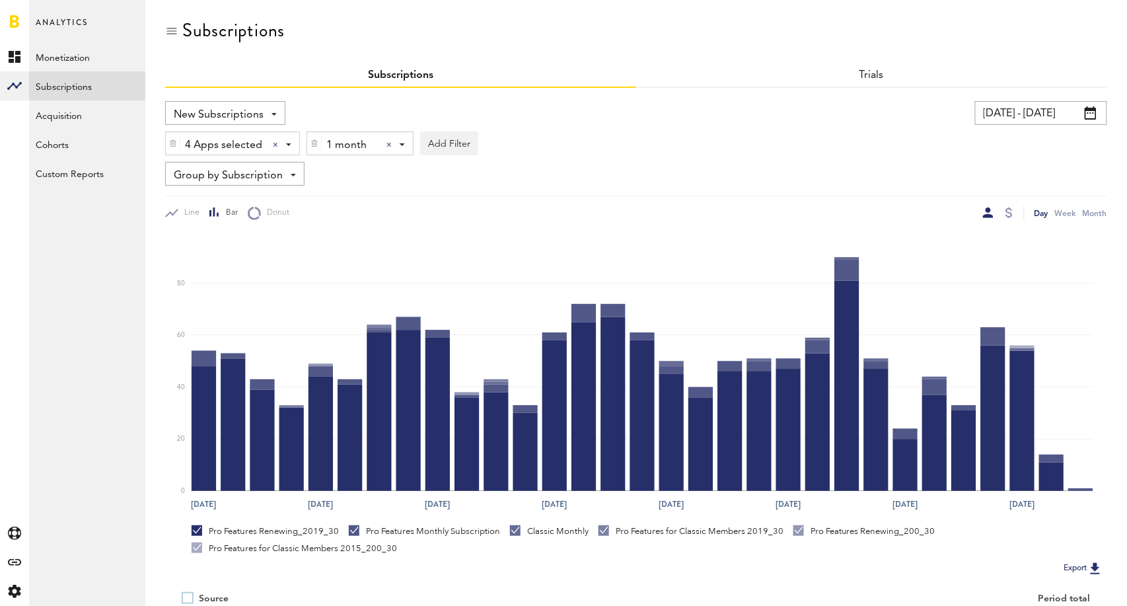
click at [390, 143] on div at bounding box center [388, 144] width 5 height 5
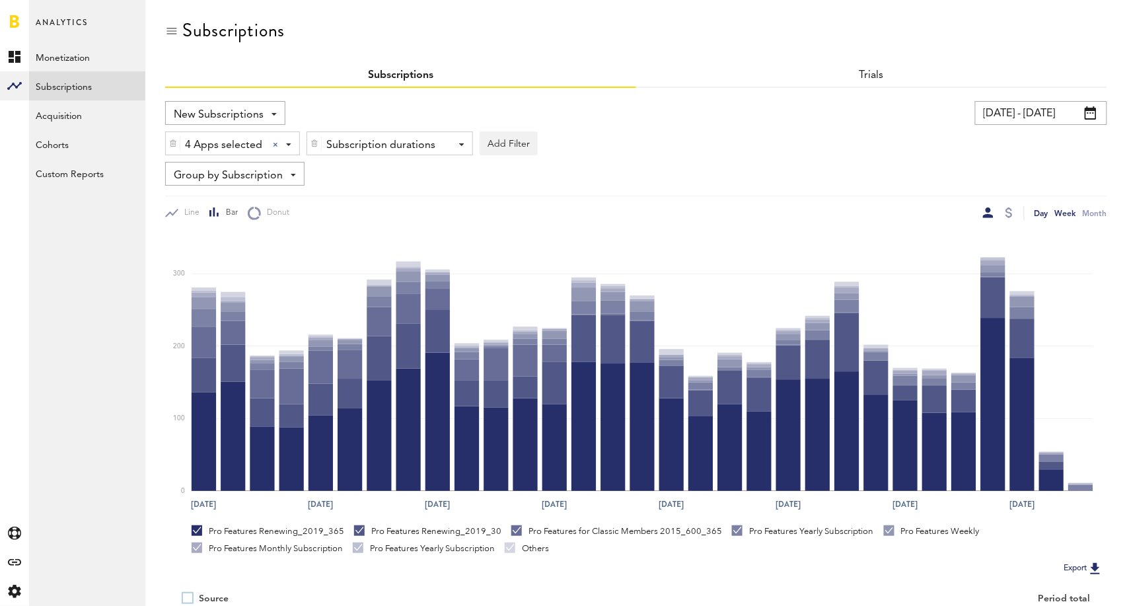
click at [1066, 213] on div "Week" at bounding box center [1065, 213] width 21 height 14
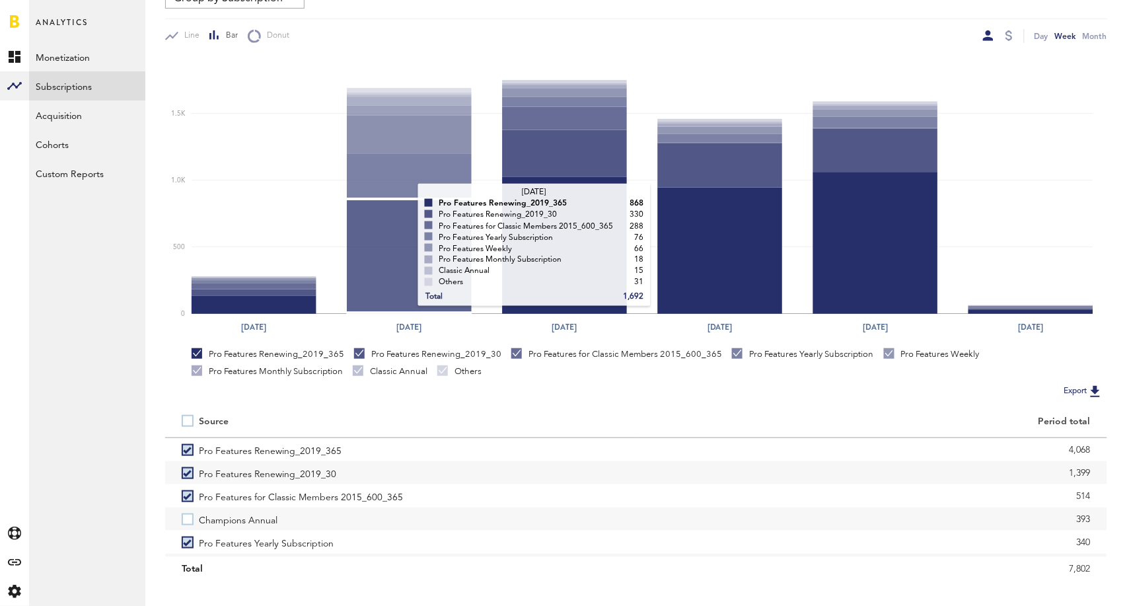
scroll to position [197, 0]
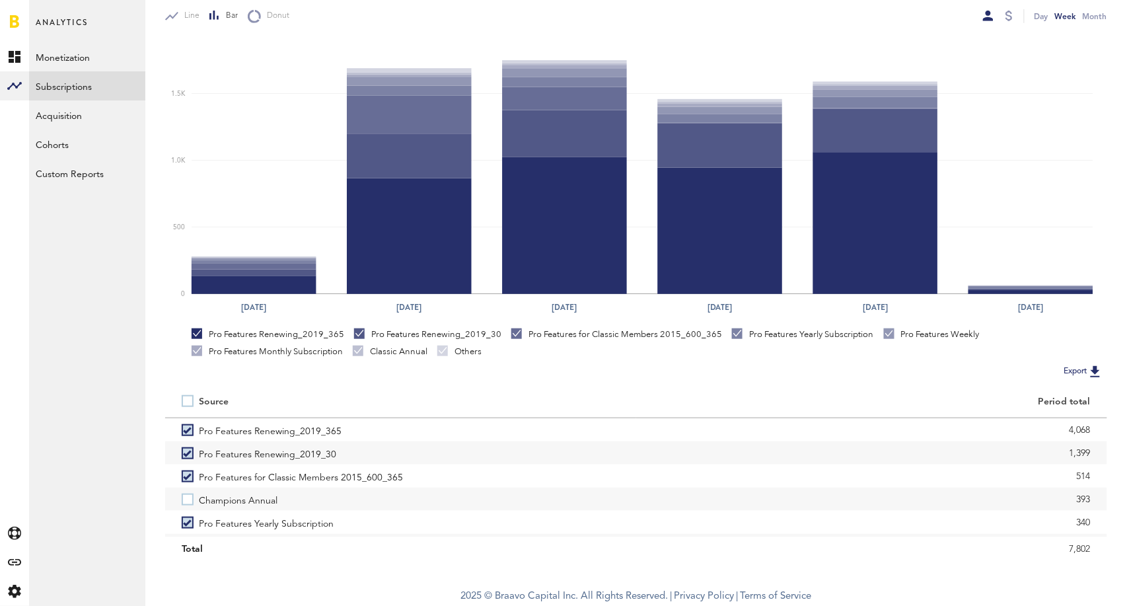
click at [192, 401] on label at bounding box center [190, 401] width 17 height 0
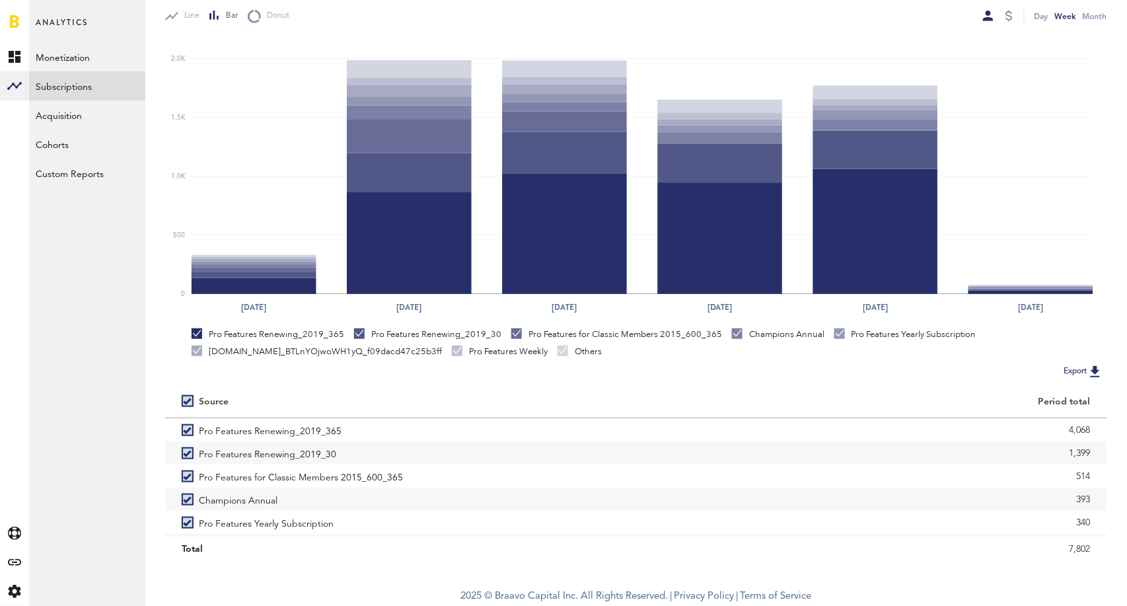
click at [190, 401] on label at bounding box center [190, 401] width 17 height 0
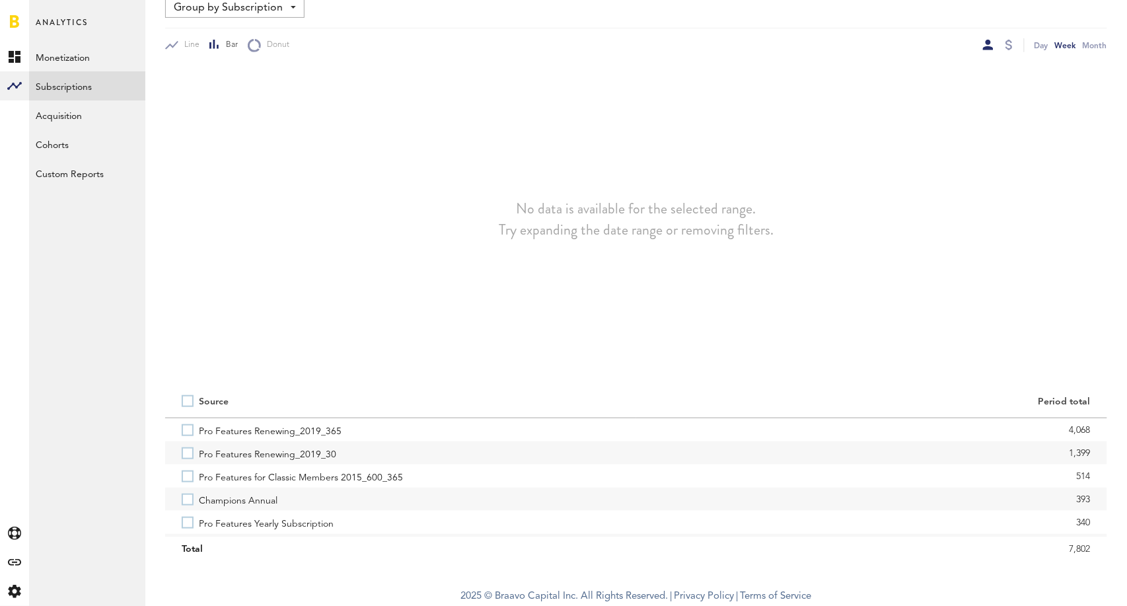
click at [190, 401] on label at bounding box center [190, 401] width 17 height 0
checkbox input "true"
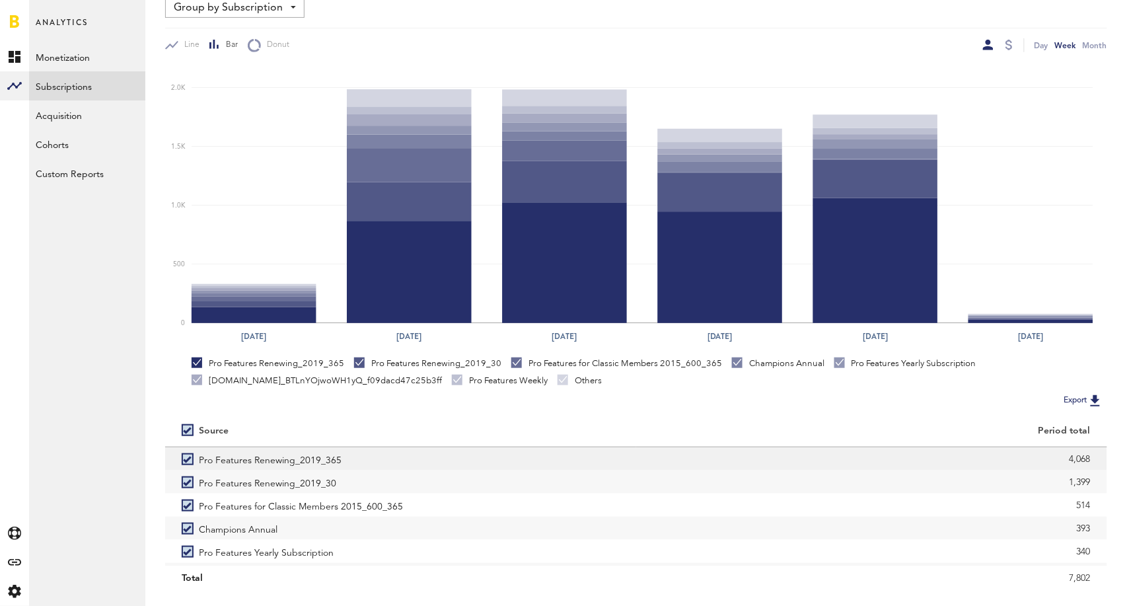
scroll to position [159, 0]
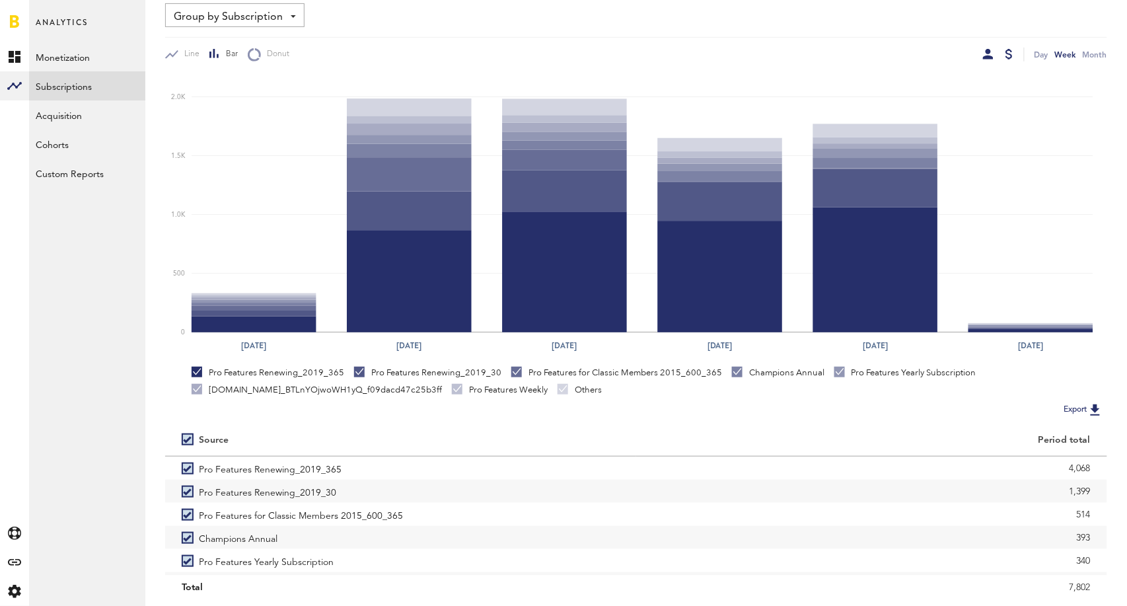
click at [1007, 55] on div at bounding box center [1009, 54] width 7 height 11
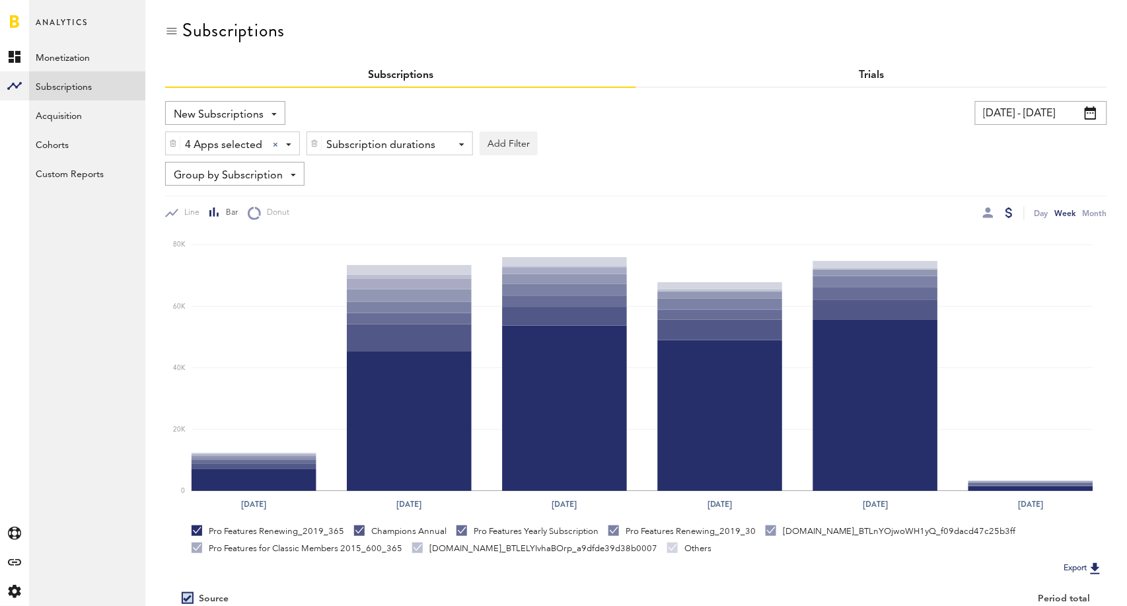
click at [867, 75] on link "Trials" at bounding box center [872, 75] width 25 height 11
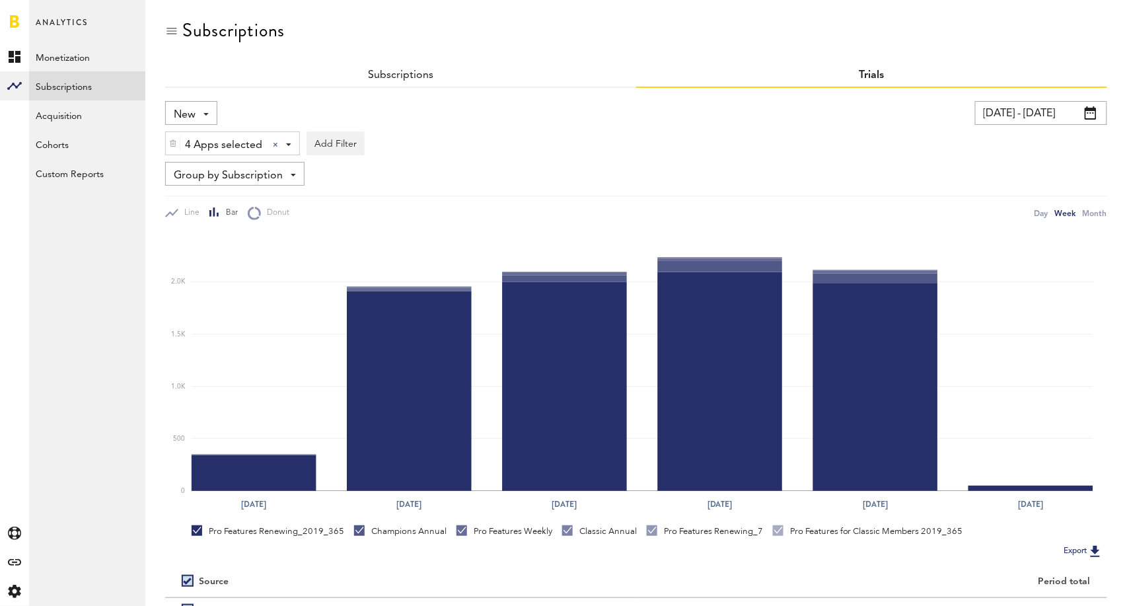
click at [190, 105] on span "New" at bounding box center [185, 115] width 22 height 22
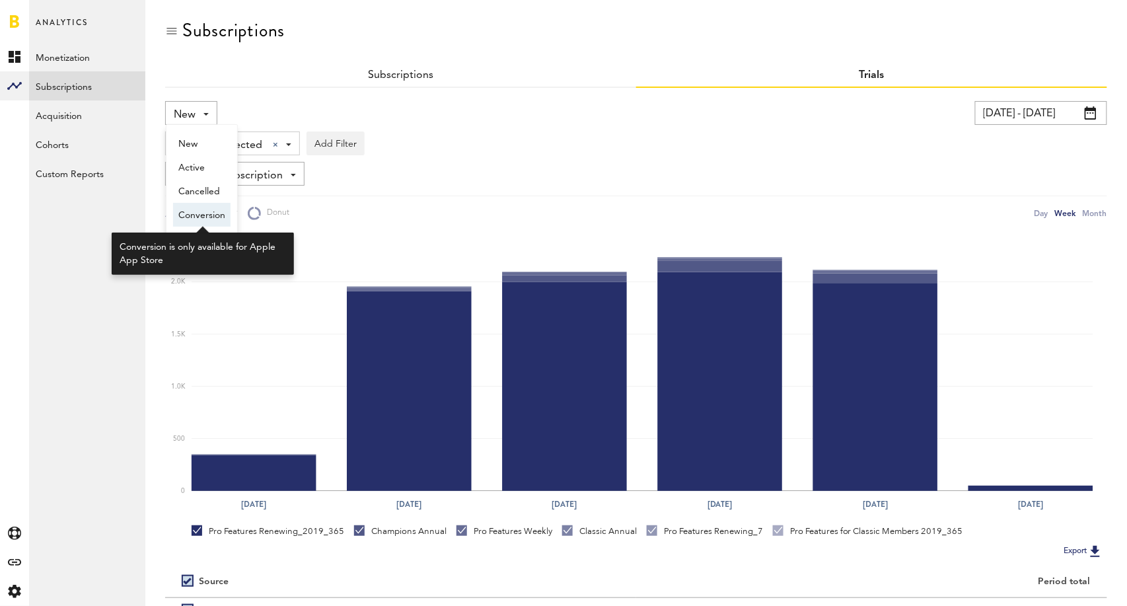
click at [190, 211] on span "Conversion" at bounding box center [201, 215] width 47 height 22
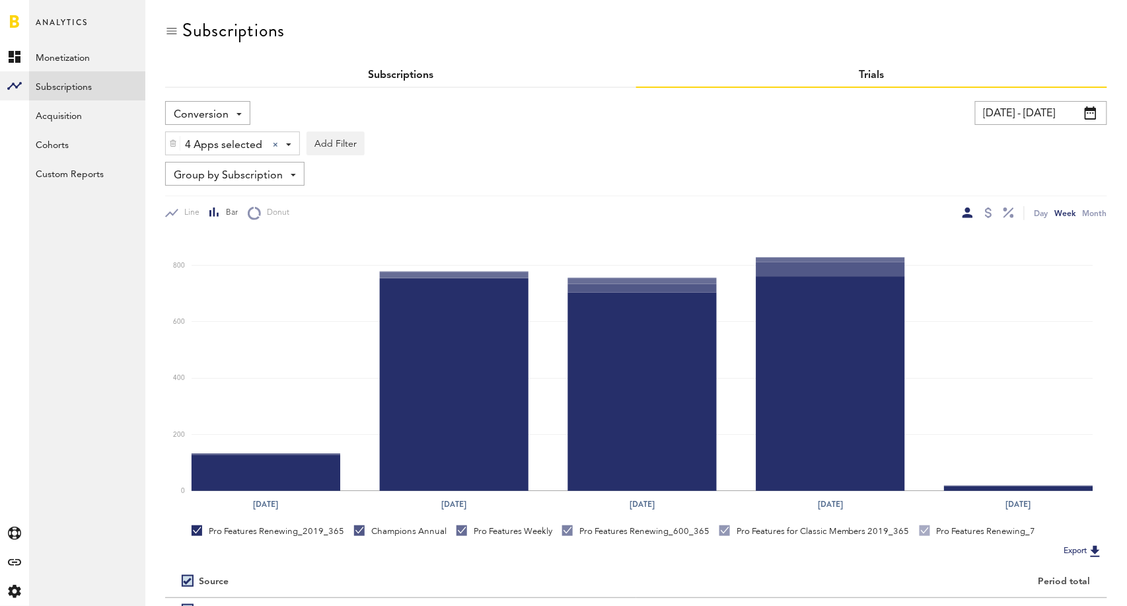
click at [391, 72] on link "Subscriptions" at bounding box center [400, 75] width 65 height 11
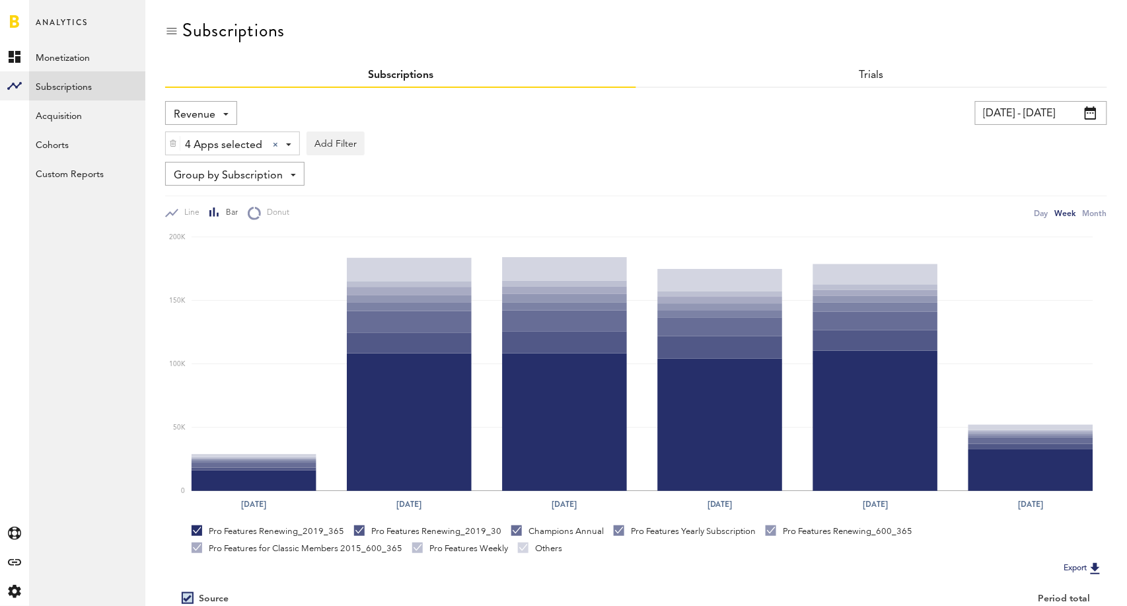
click at [215, 118] on div "Revenue Revenue MRR Actives Trial Status Billing Retries New Subscriptions Rene…" at bounding box center [201, 113] width 72 height 24
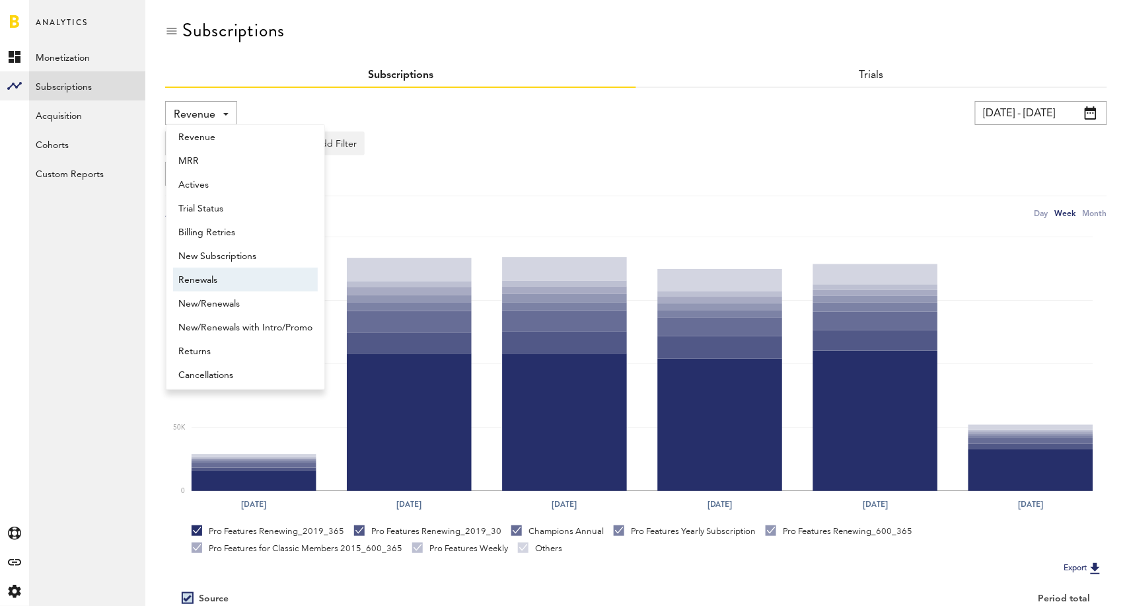
click at [223, 278] on span "Renewals" at bounding box center [245, 280] width 134 height 22
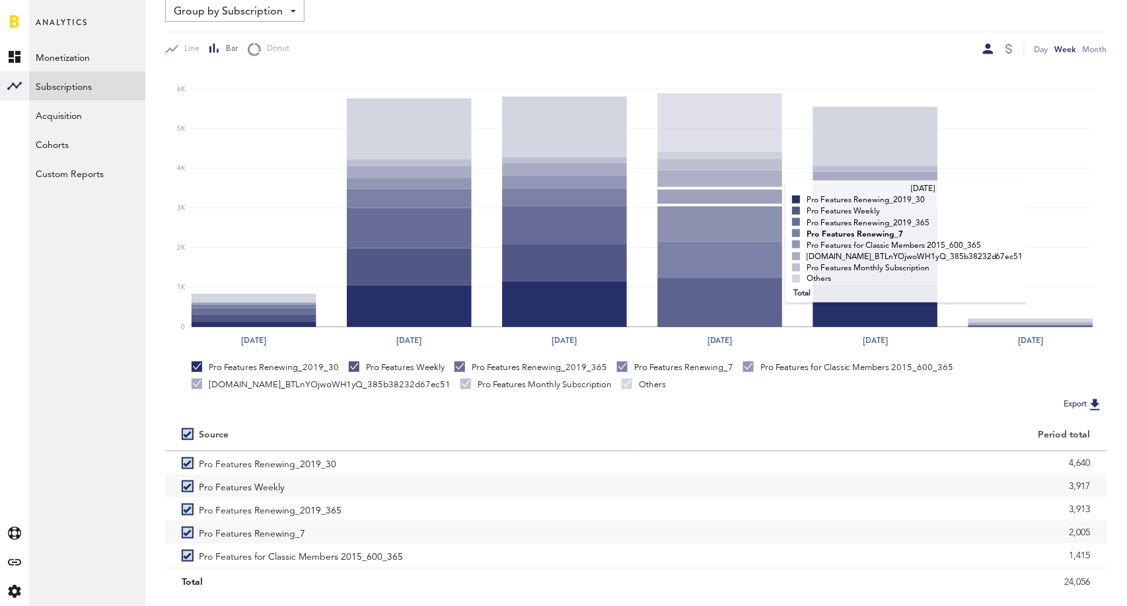
scroll to position [197, 0]
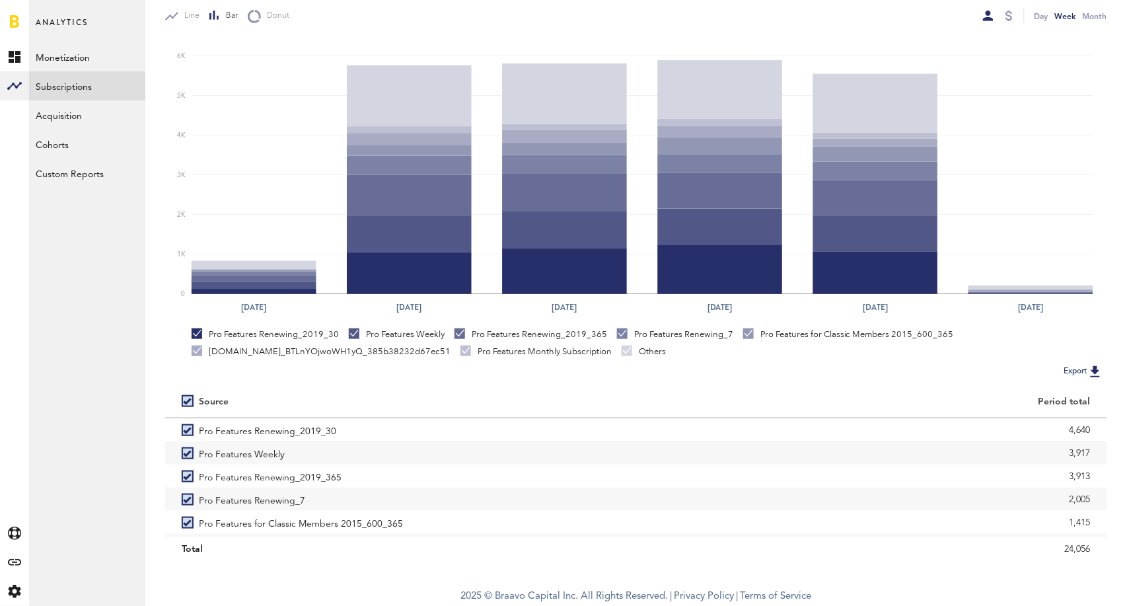
click at [190, 401] on label at bounding box center [190, 401] width 17 height 0
checkbox input "false"
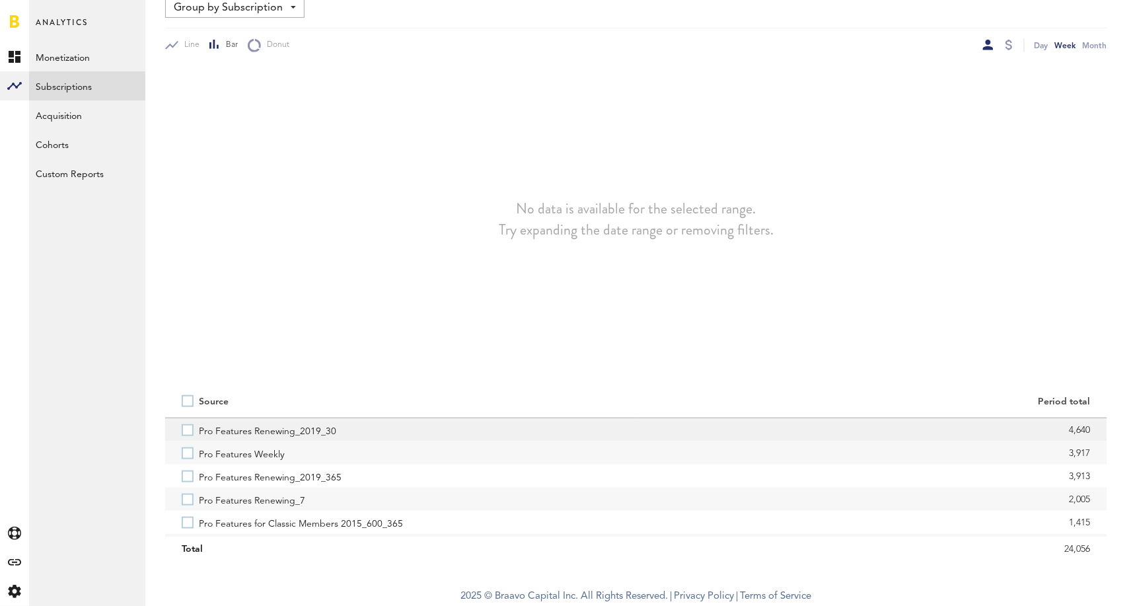
click at [185, 425] on label "Pro Features Renewing_2019_30" at bounding box center [401, 429] width 438 height 23
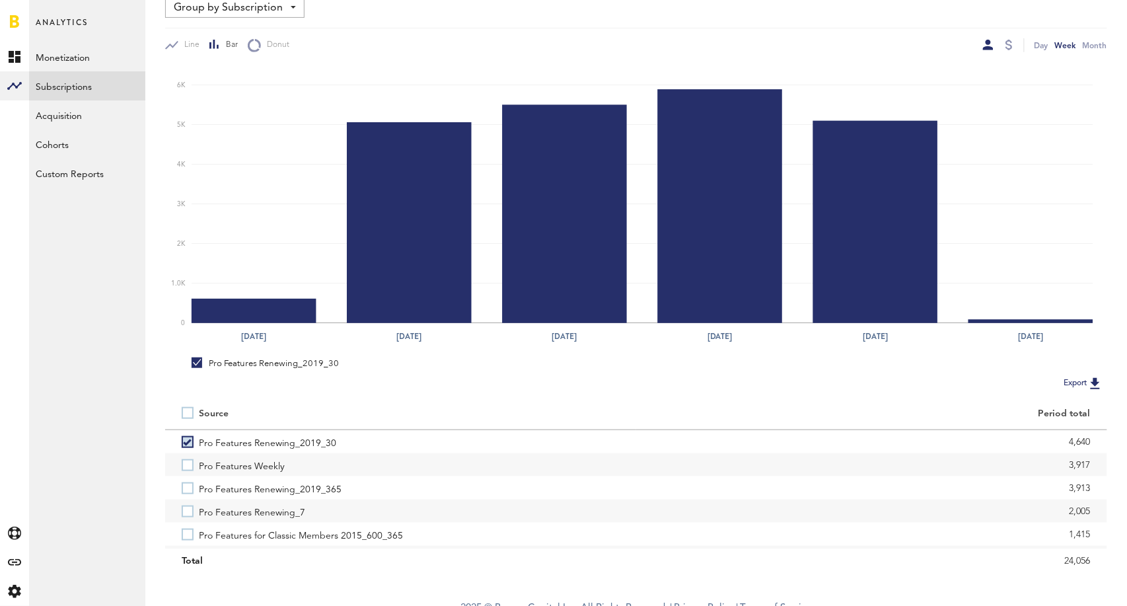
scroll to position [155, 0]
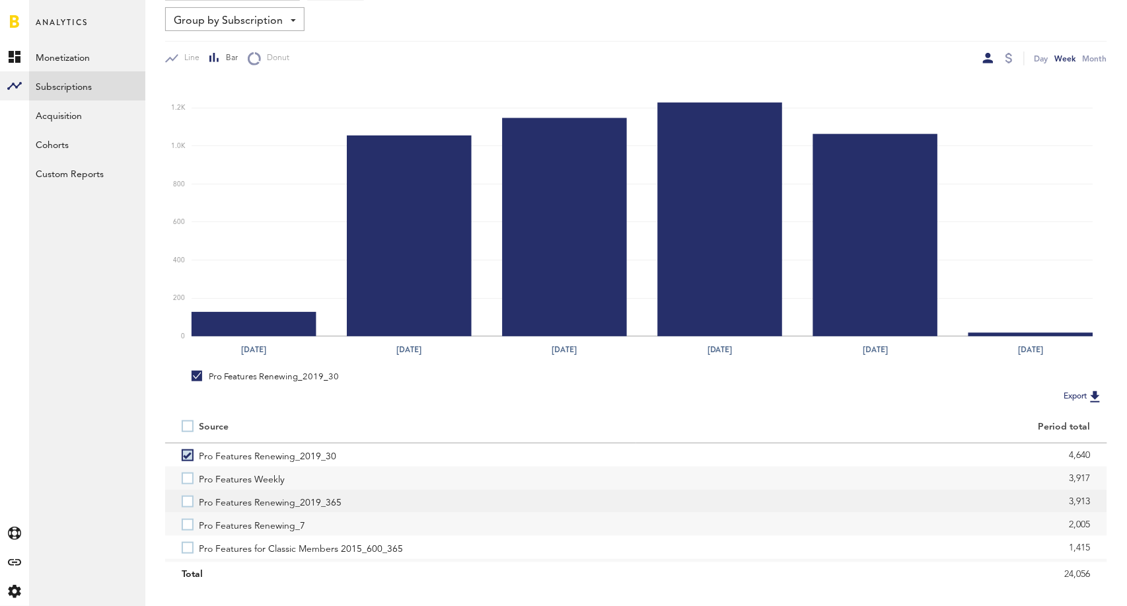
click at [188, 499] on label "Pro Features Renewing_2019_365" at bounding box center [401, 501] width 438 height 23
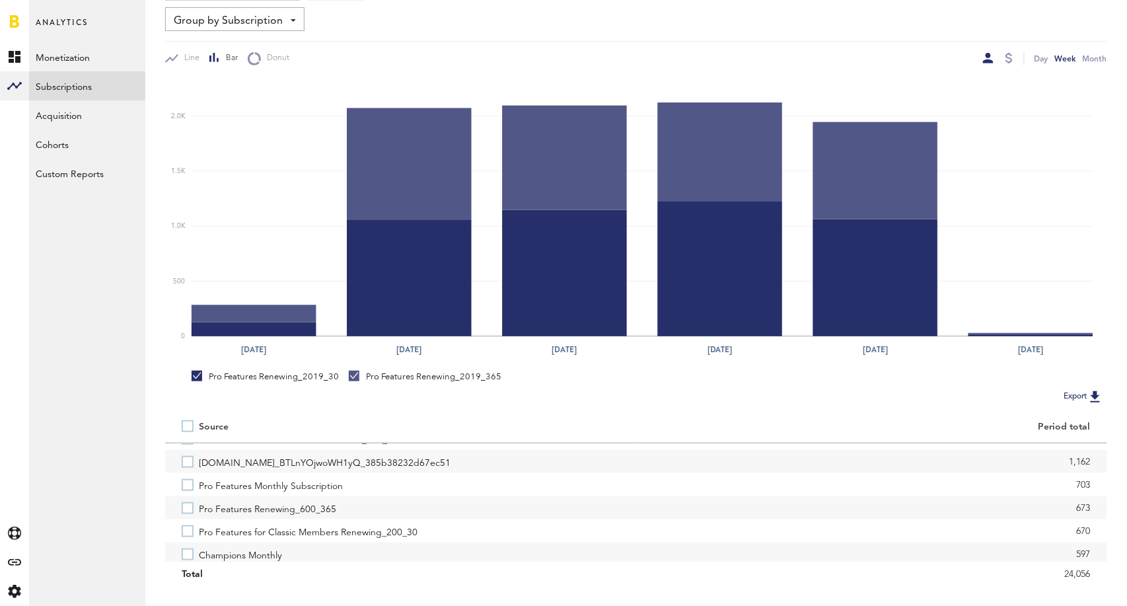
scroll to position [116, 0]
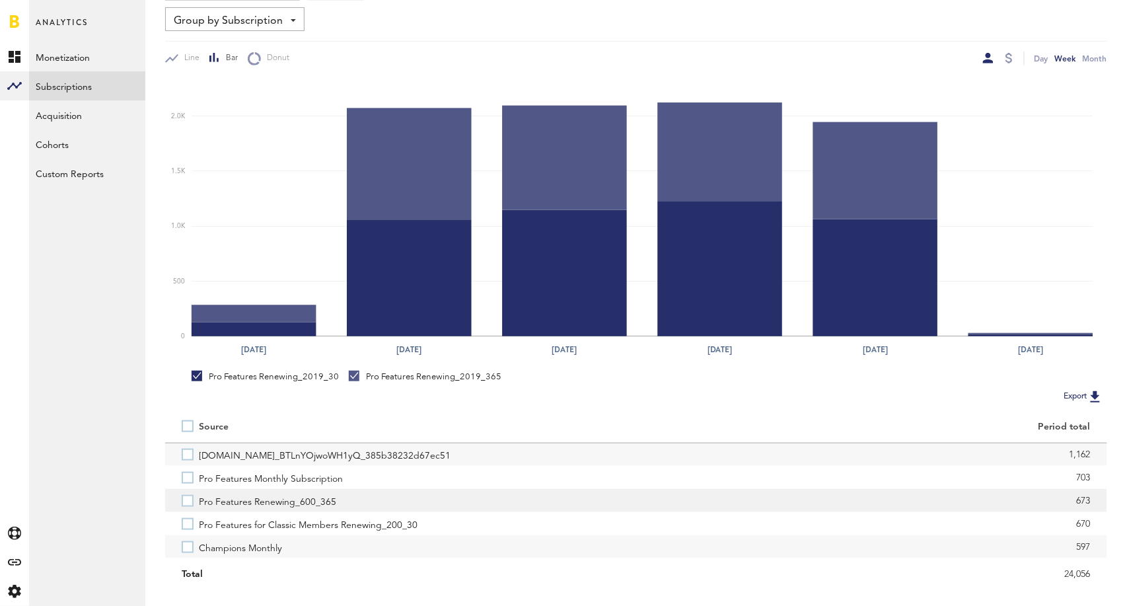
click at [184, 502] on label "Pro Features Renewing_600_365" at bounding box center [401, 500] width 438 height 23
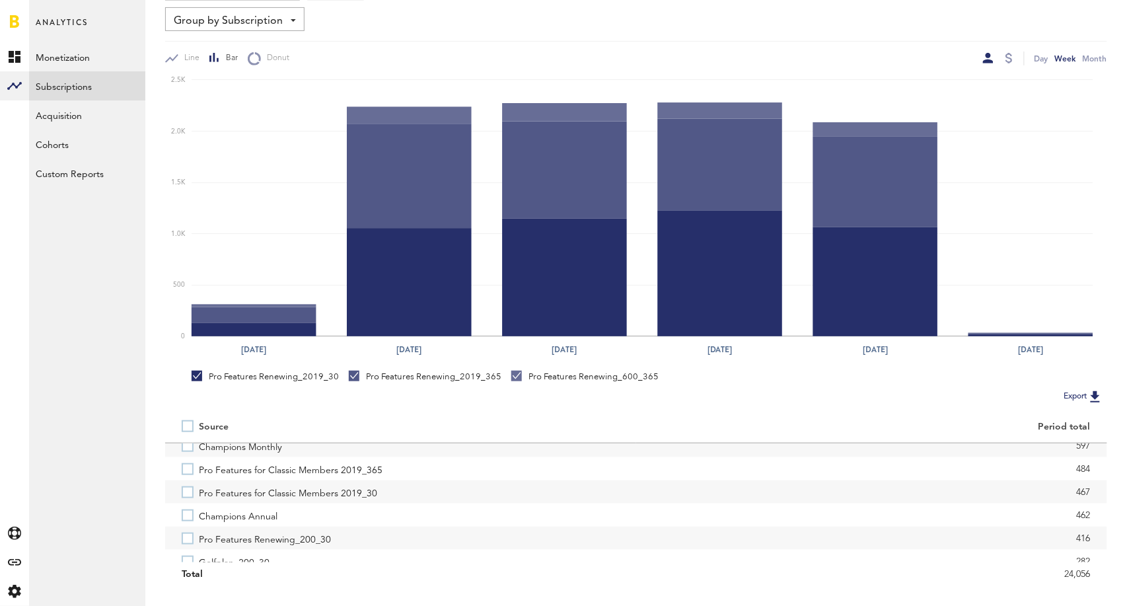
scroll to position [220, 0]
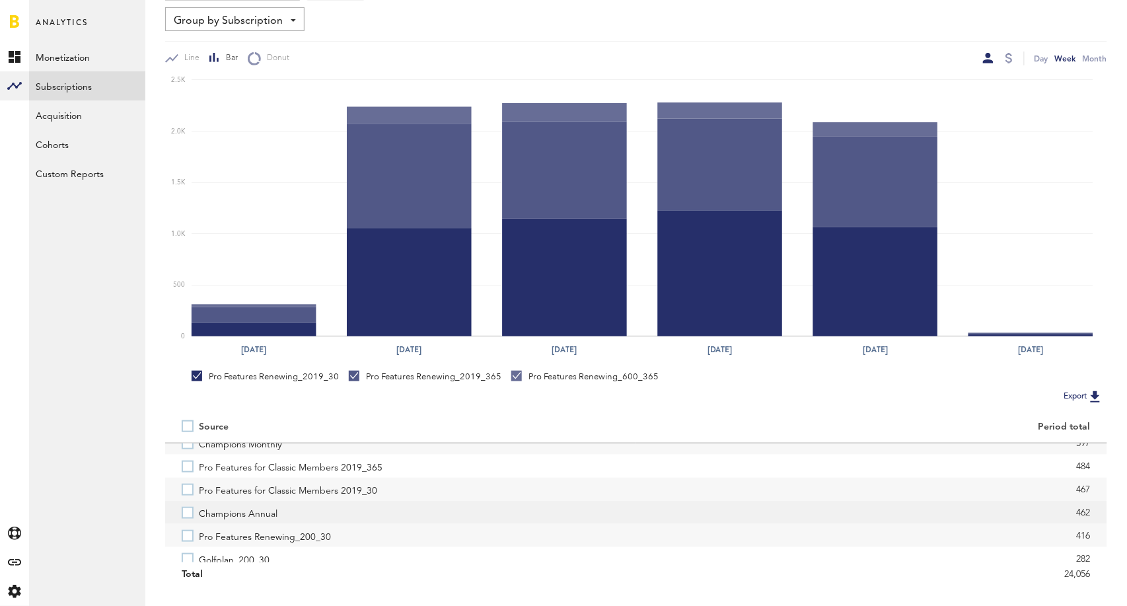
click at [186, 512] on label "Champions Annual" at bounding box center [401, 512] width 438 height 23
